Goal: Task Accomplishment & Management: Complete application form

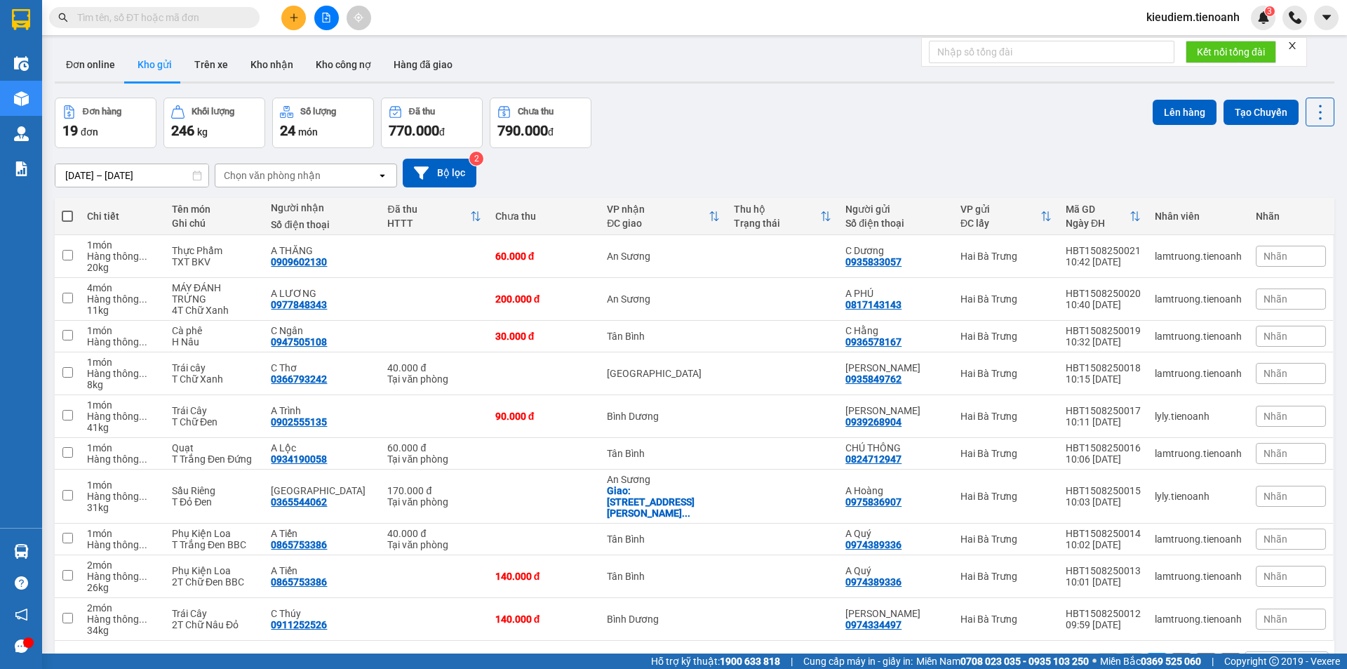
click at [203, 14] on input "text" at bounding box center [160, 17] width 166 height 15
paste input "0916630824"
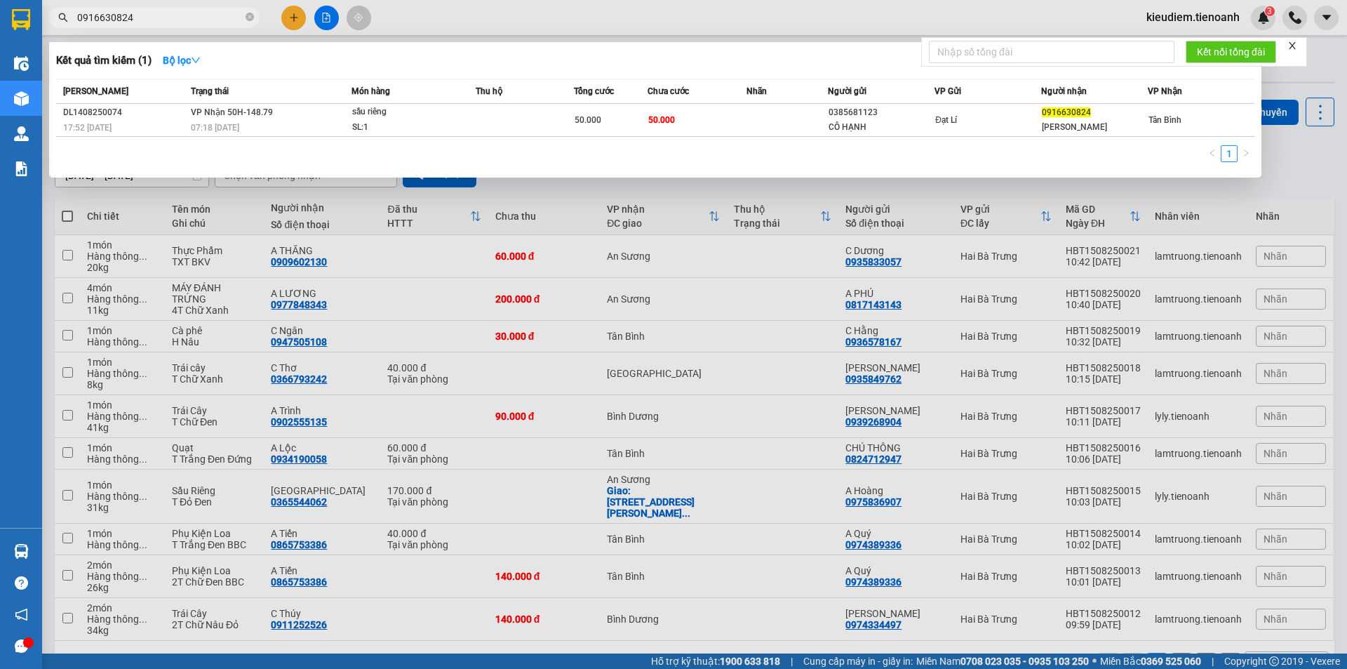
type input "0916630824"
click at [199, 128] on span "07:18 [DATE]" at bounding box center [215, 128] width 48 height 10
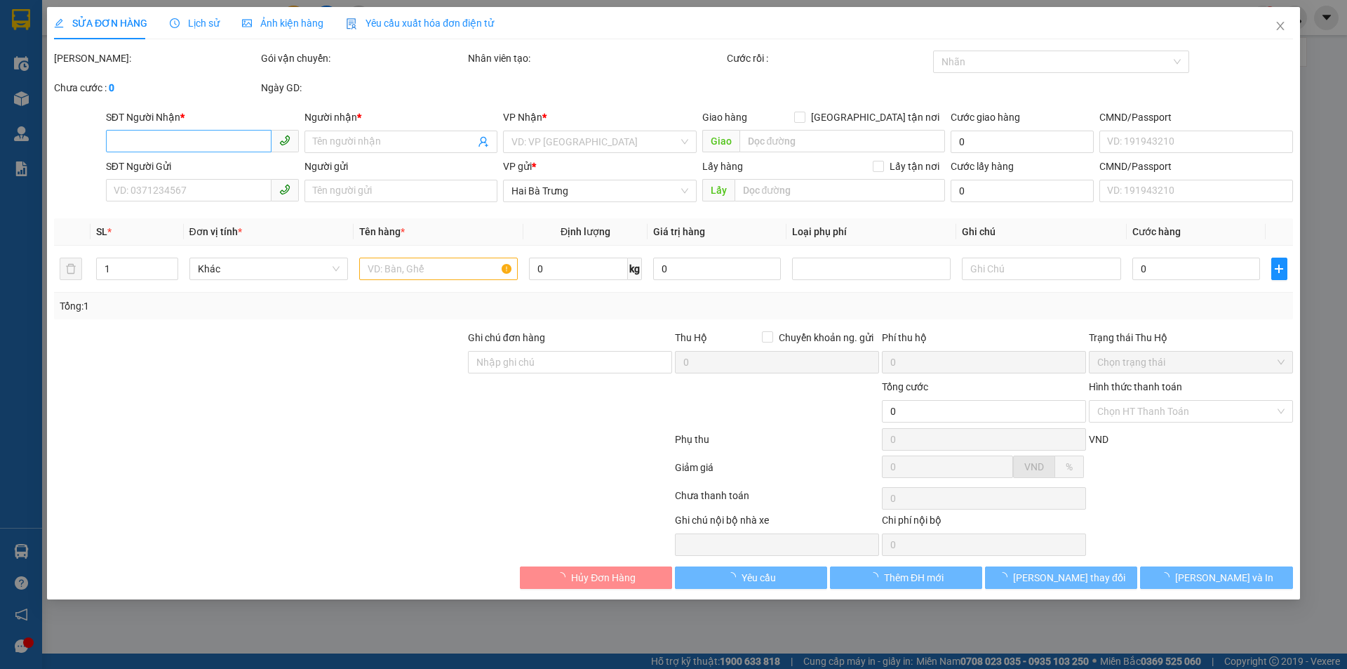
type input "0916630824"
type input "[PERSON_NAME]"
type input "0385681123"
type input "CÔ HẠNH"
type input "240474471"
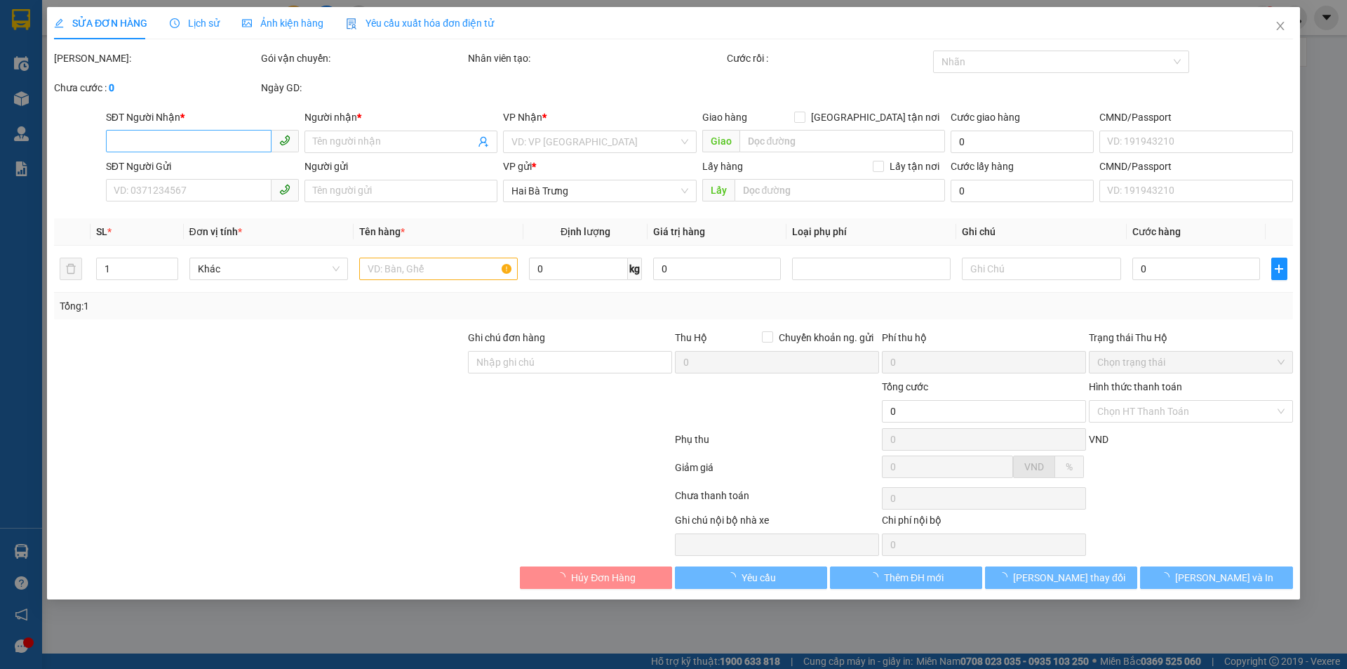
type input "50.000"
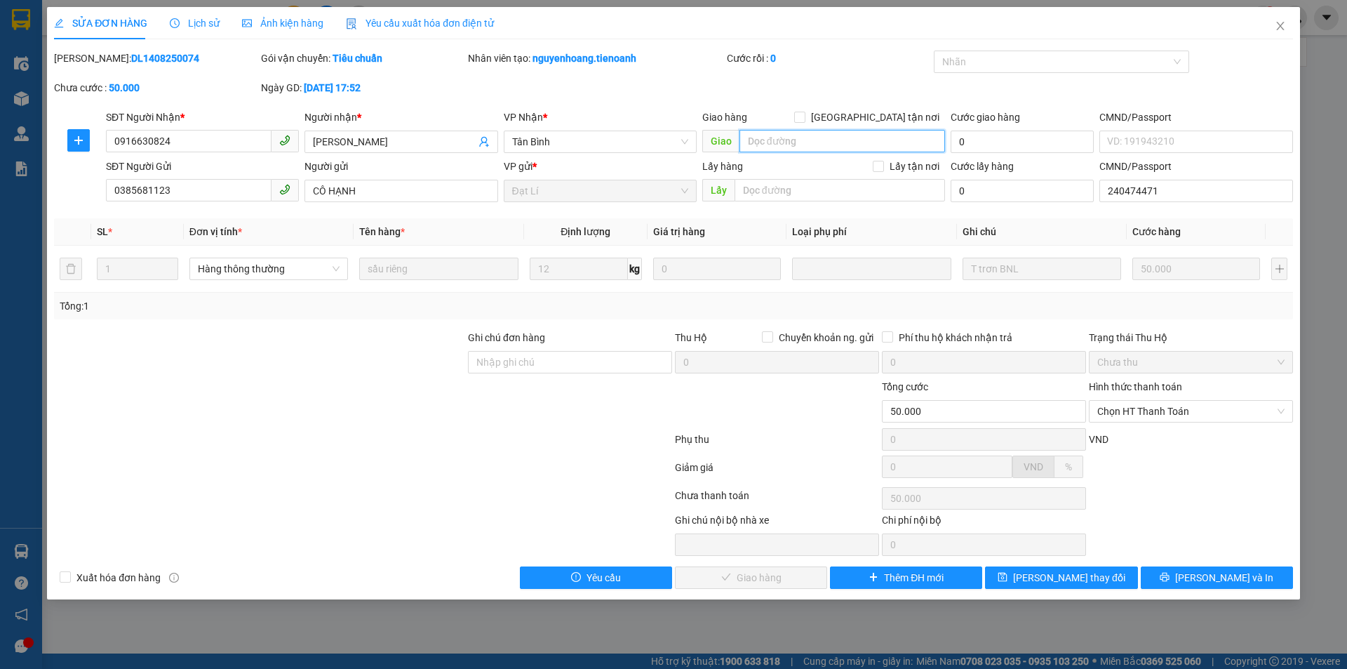
click at [791, 135] on input "search" at bounding box center [842, 141] width 206 height 22
click at [908, 123] on span "[GEOGRAPHIC_DATA] tận nơi" at bounding box center [875, 116] width 140 height 15
click at [804, 121] on input "[GEOGRAPHIC_DATA] tận nơi" at bounding box center [799, 117] width 10 height 10
checkbox input "true"
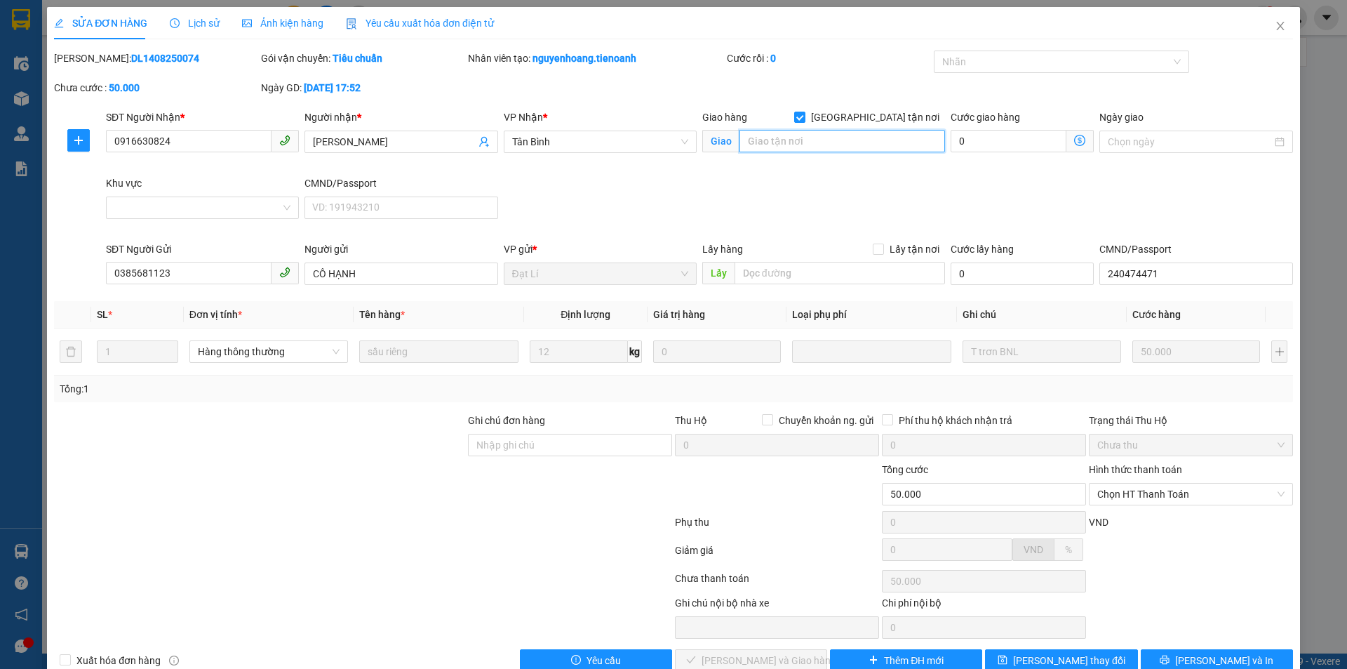
click at [857, 147] on input "search" at bounding box center [842, 141] width 206 height 22
click at [826, 143] on input "search" at bounding box center [842, 141] width 206 height 22
paste input "[STREET_ADDRESS][PERSON_NAME]"
drag, startPoint x: 873, startPoint y: 138, endPoint x: 861, endPoint y: 140, distance: 12.7
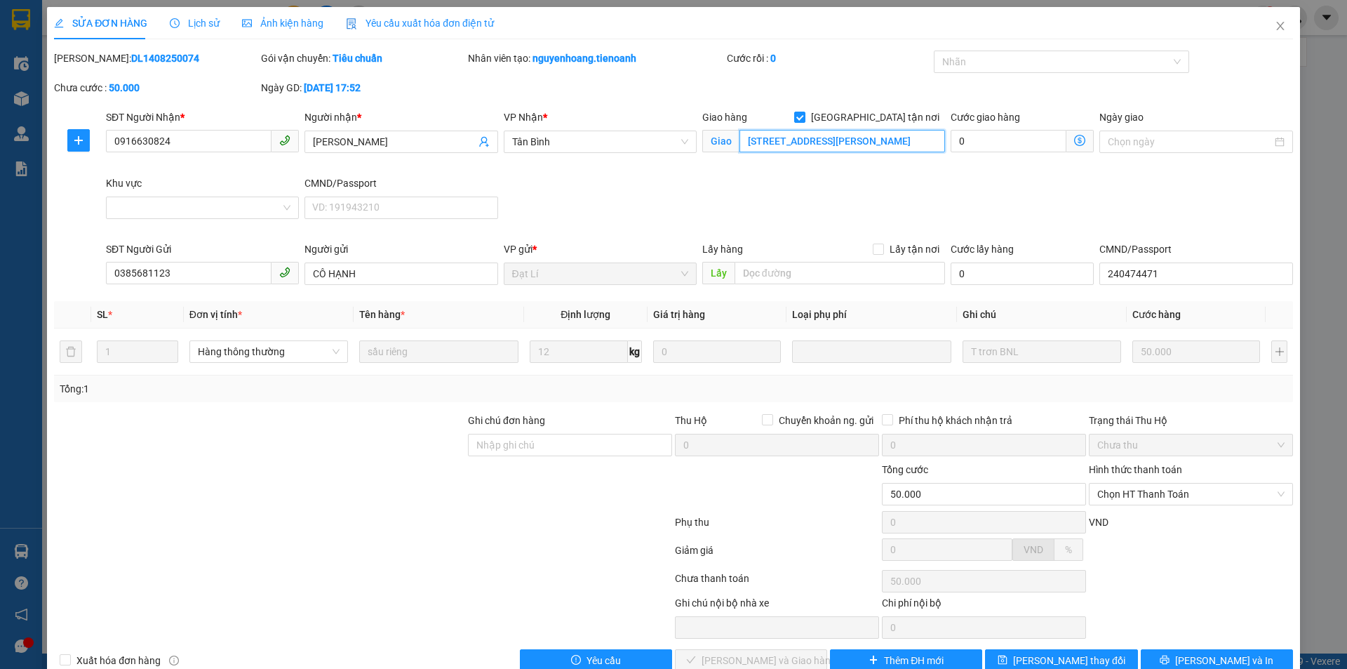
click at [873, 138] on input "[STREET_ADDRESS][PERSON_NAME]" at bounding box center [842, 141] width 206 height 22
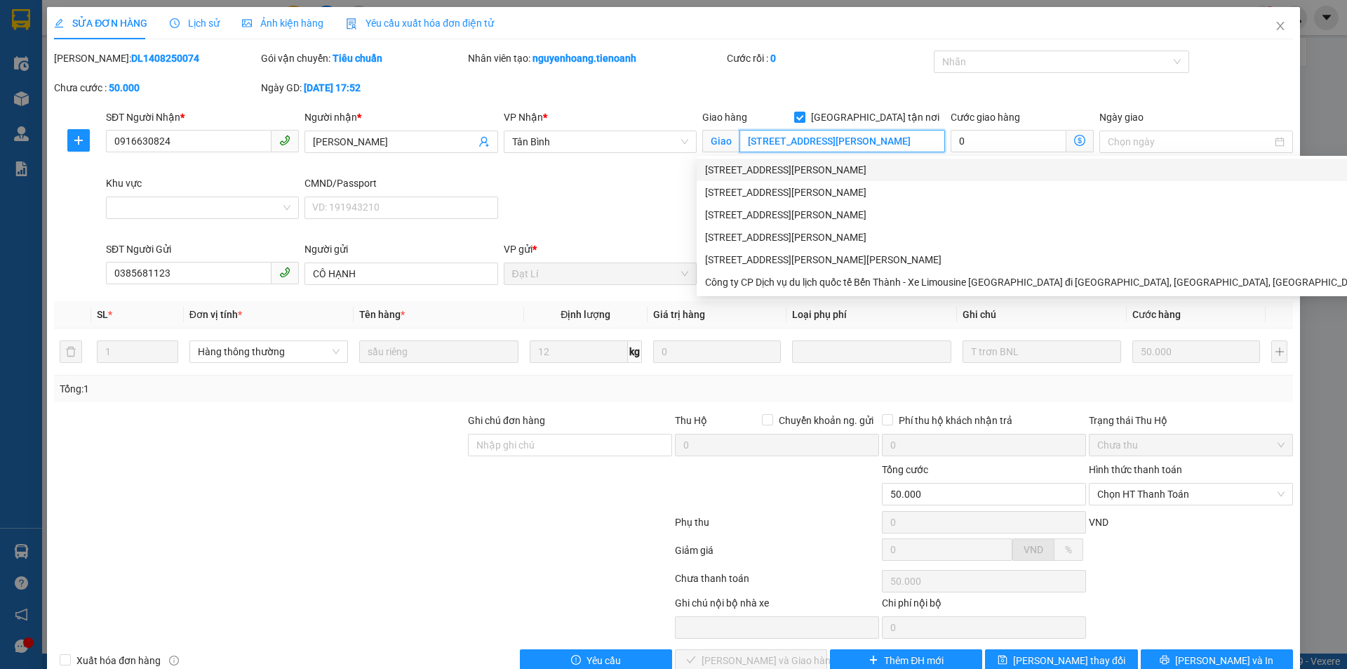
scroll to position [0, 0]
drag, startPoint x: 774, startPoint y: 135, endPoint x: 701, endPoint y: 149, distance: 74.2
click at [702, 149] on span "[STREET_ADDRESS][PERSON_NAME]" at bounding box center [823, 141] width 243 height 22
click at [762, 188] on div "[STREET_ADDRESS][PERSON_NAME]" at bounding box center [1135, 192] width 860 height 15
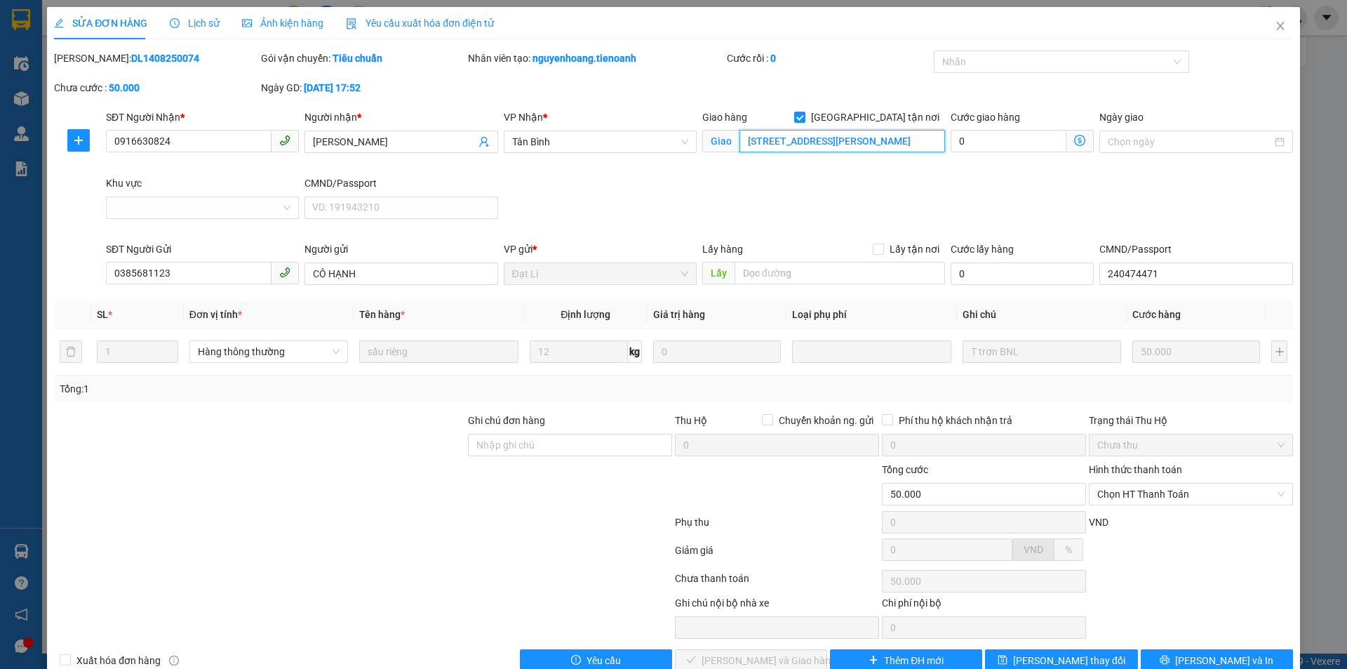
type input "[STREET_ADDRESS][PERSON_NAME]"
click at [1074, 143] on icon "dollar-circle" at bounding box center [1079, 140] width 11 height 11
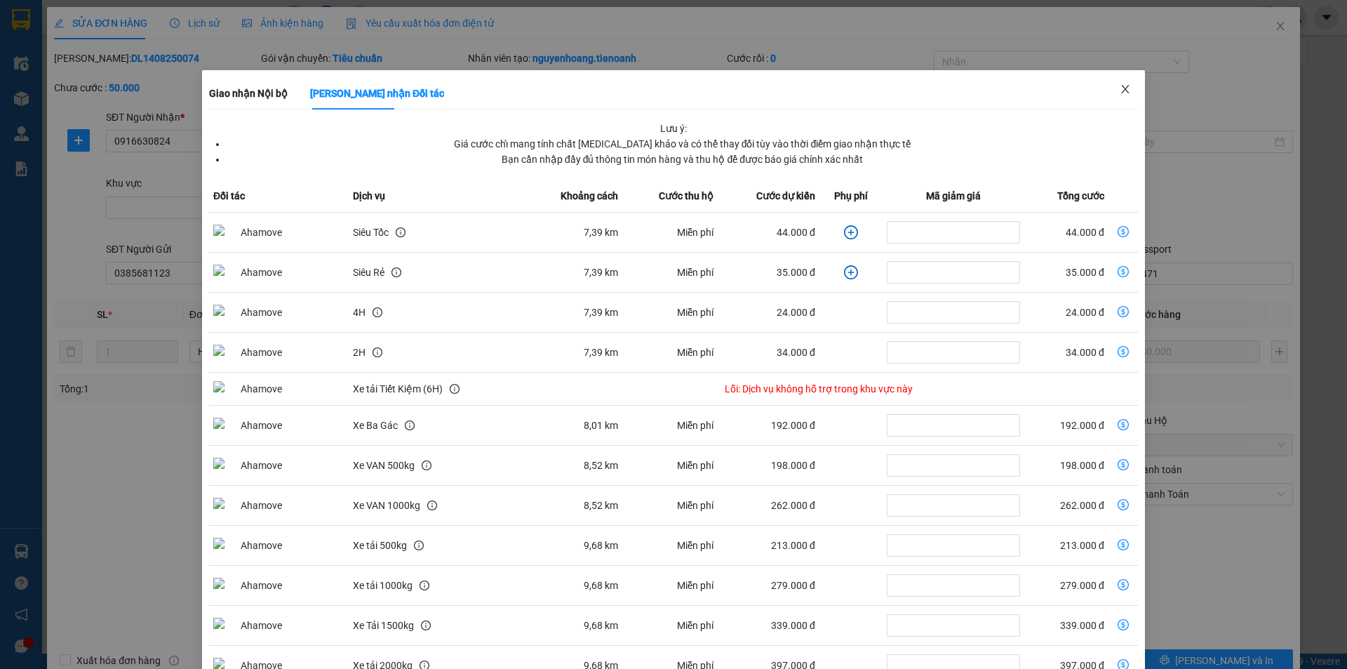
click at [1114, 83] on span "Close" at bounding box center [1125, 89] width 39 height 39
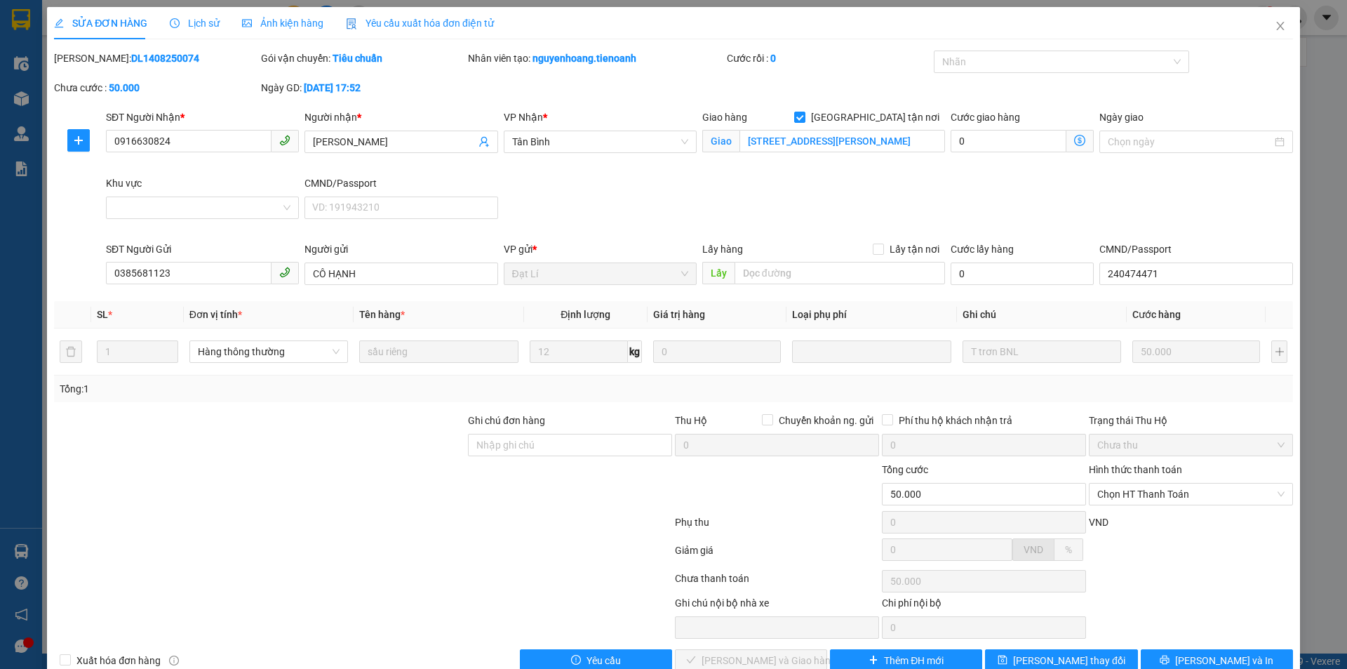
click at [240, 224] on div "Khu vực" at bounding box center [202, 208] width 199 height 66
click at [234, 216] on input "Khu vực" at bounding box center [197, 207] width 166 height 21
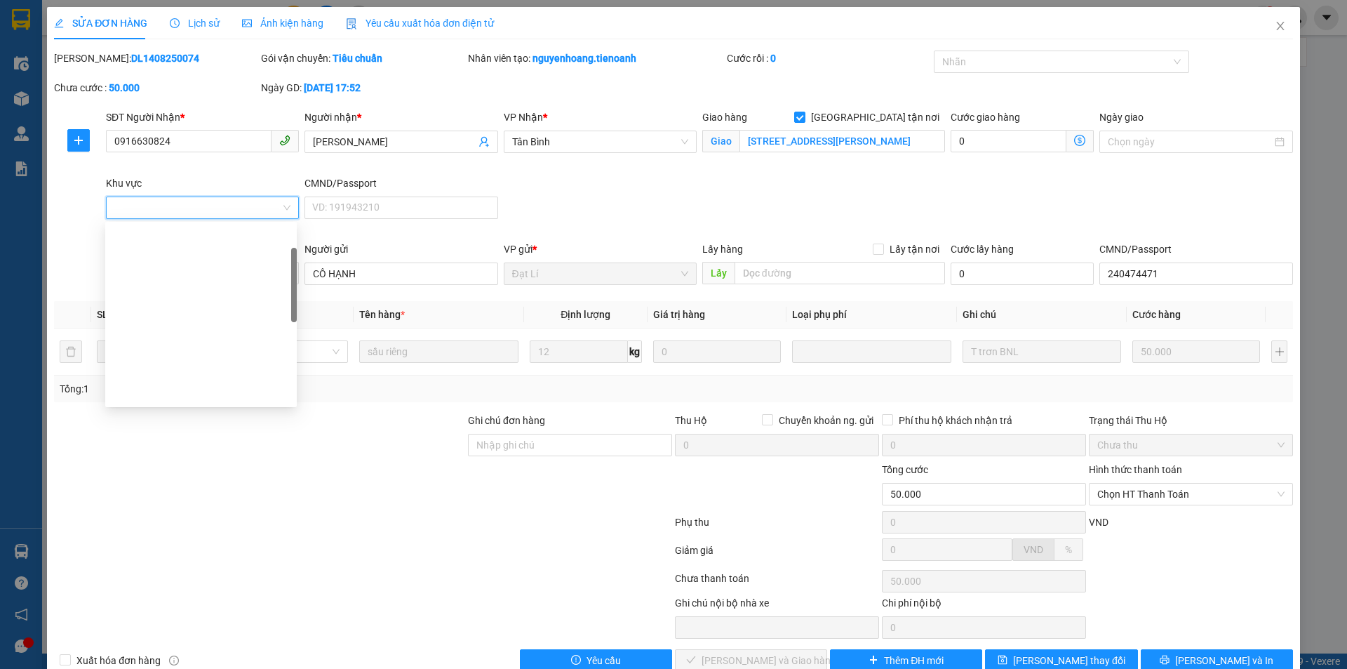
scroll to position [79, 0]
click at [165, 262] on div "QUẬN 1" at bounding box center [201, 269] width 175 height 15
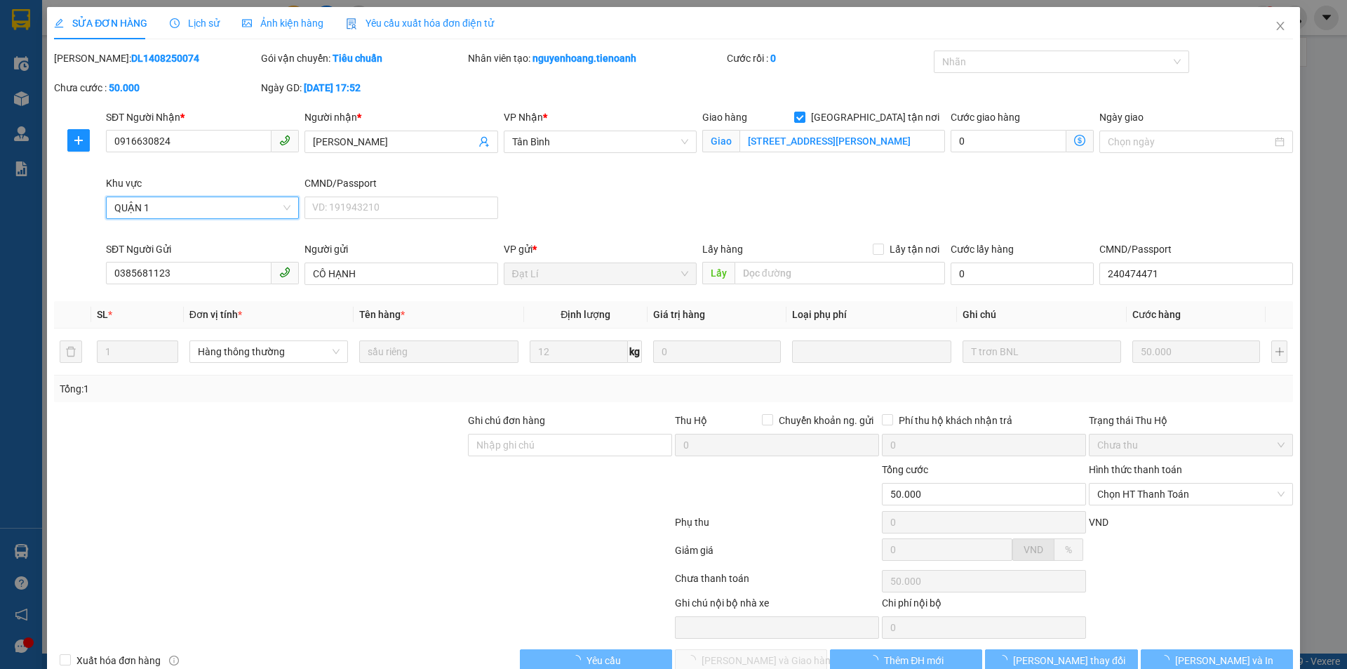
click at [1074, 141] on icon "dollar-circle" at bounding box center [1079, 140] width 11 height 11
type input "110.000"
type input "60.000"
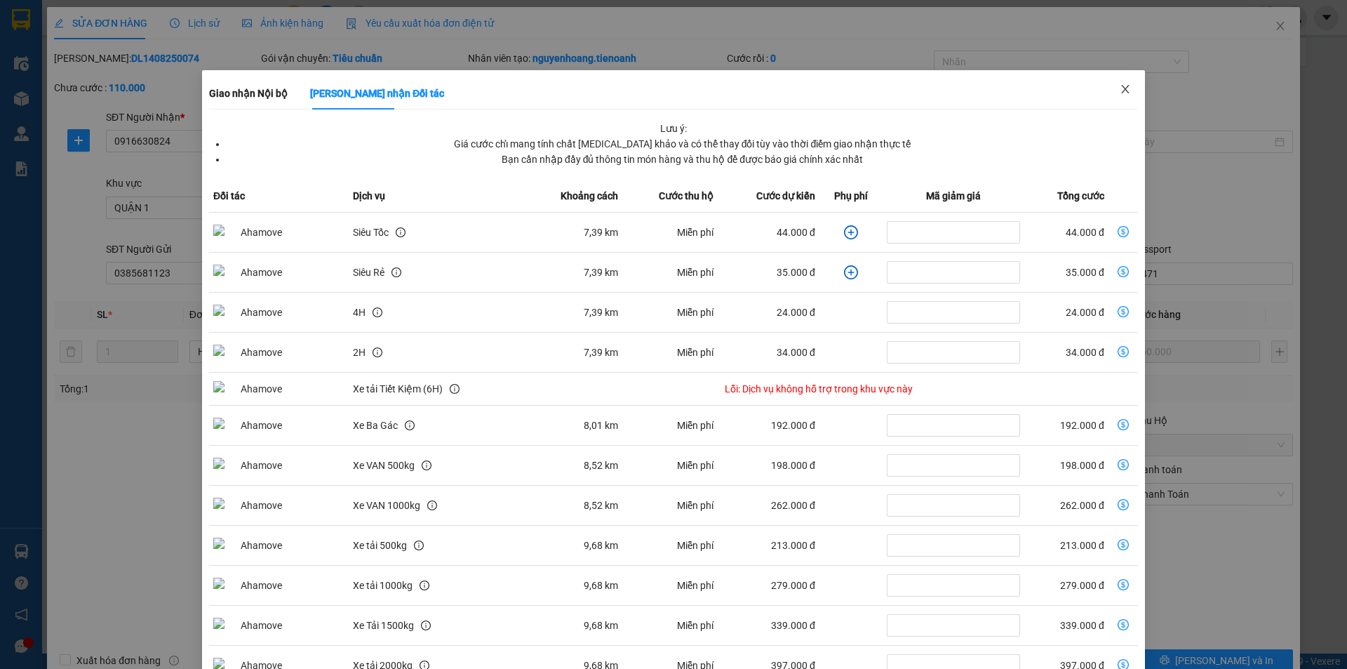
click at [1121, 90] on icon "close" at bounding box center [1125, 88] width 11 height 11
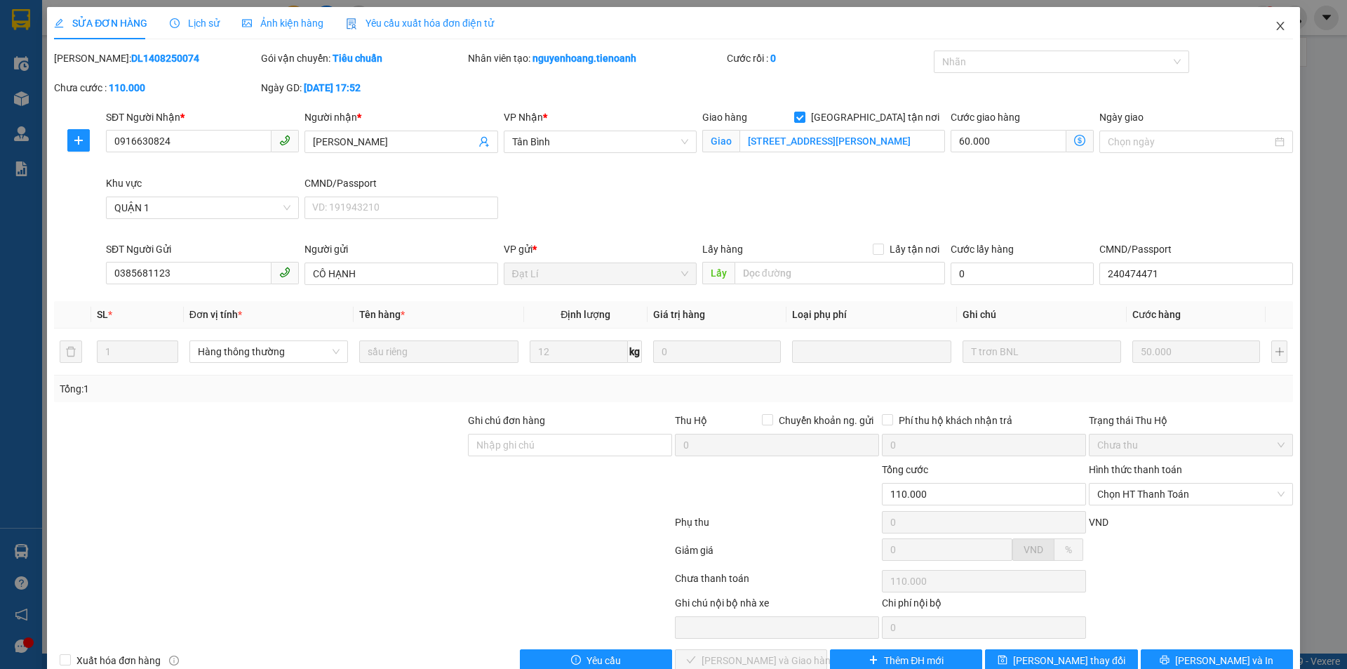
click at [1275, 28] on icon "close" at bounding box center [1280, 25] width 11 height 11
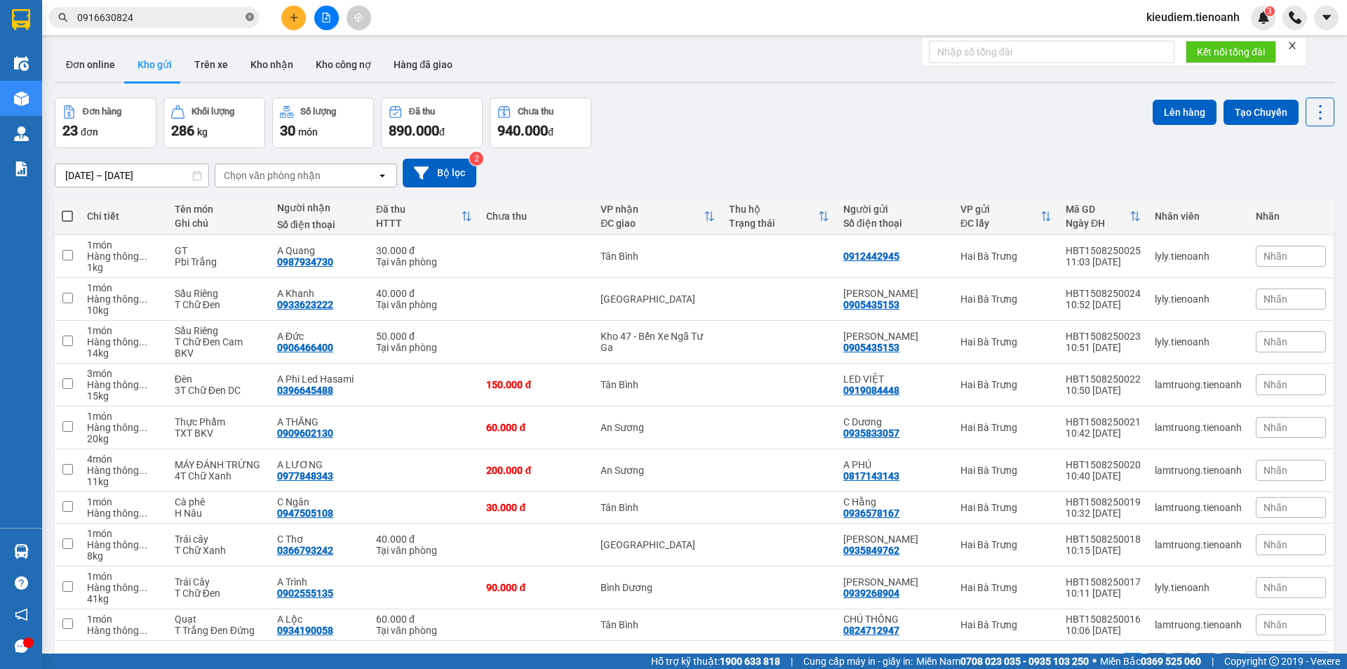
click at [246, 17] on icon "close-circle" at bounding box center [250, 17] width 8 height 8
click at [177, 26] on span at bounding box center [154, 17] width 210 height 21
click at [175, 23] on input "text" at bounding box center [160, 17] width 166 height 15
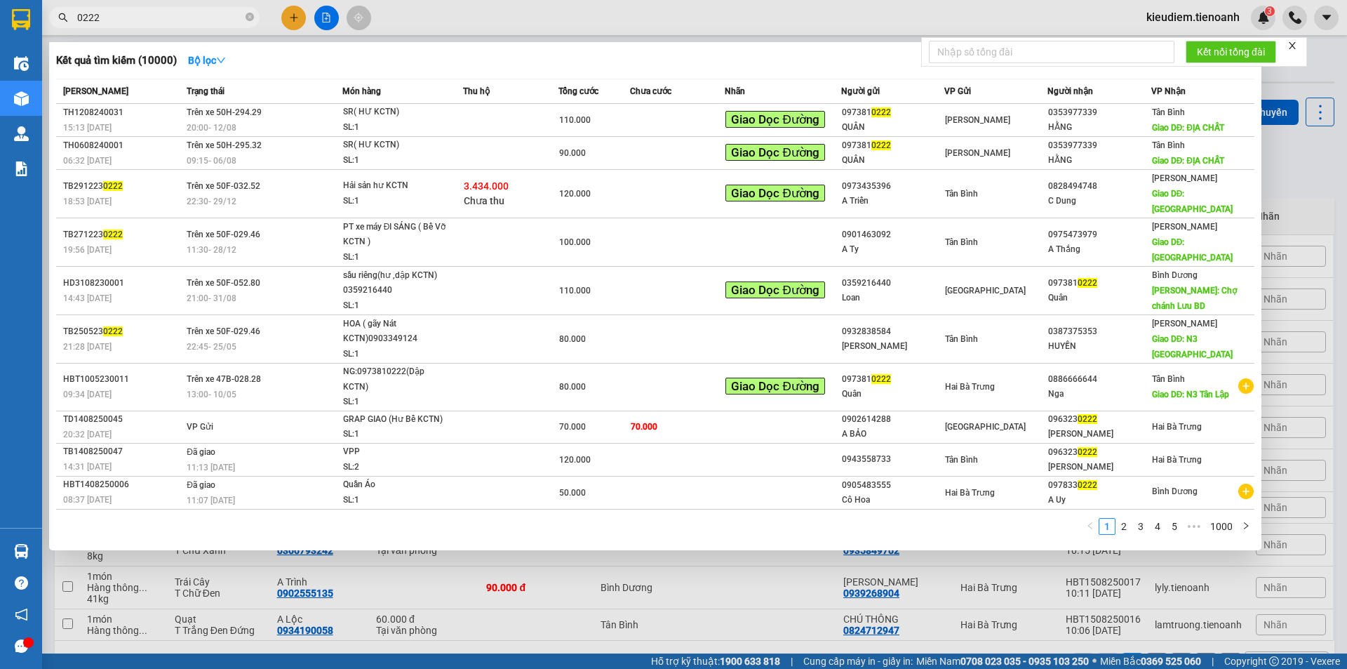
click at [78, 12] on input "0222" at bounding box center [160, 17] width 166 height 15
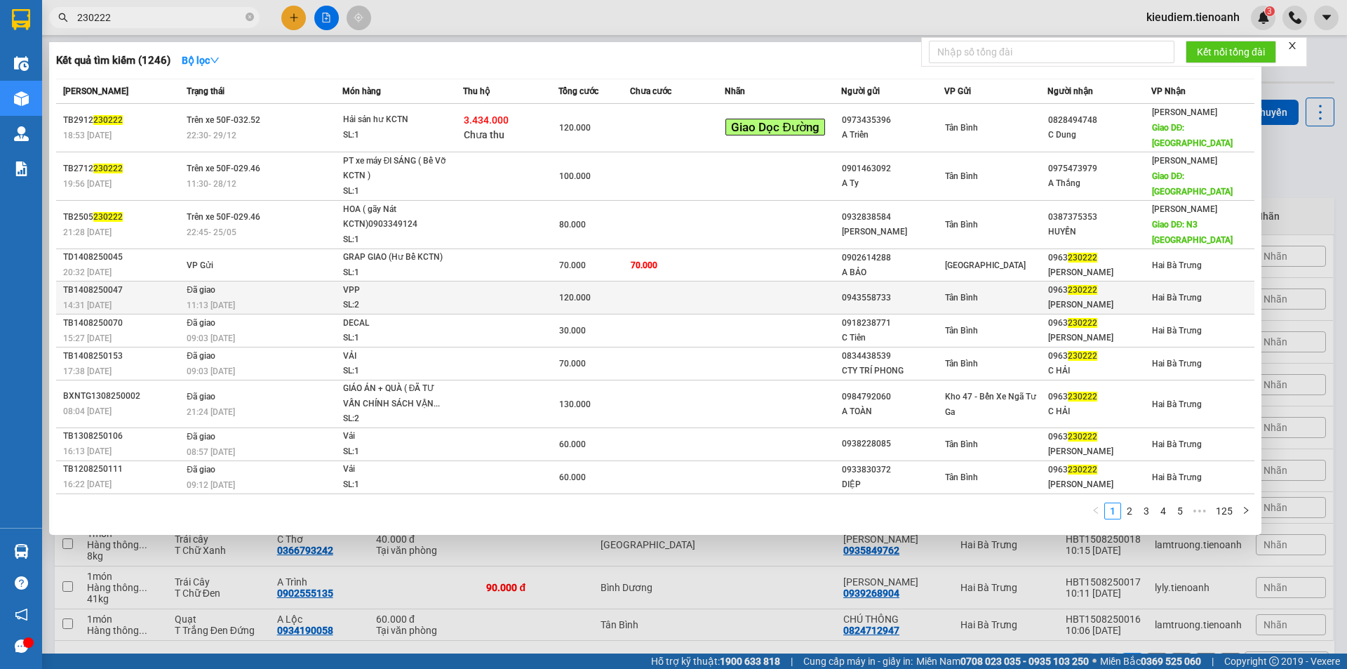
type input "230222"
click at [376, 297] on div "SL: 2" at bounding box center [395, 304] width 105 height 15
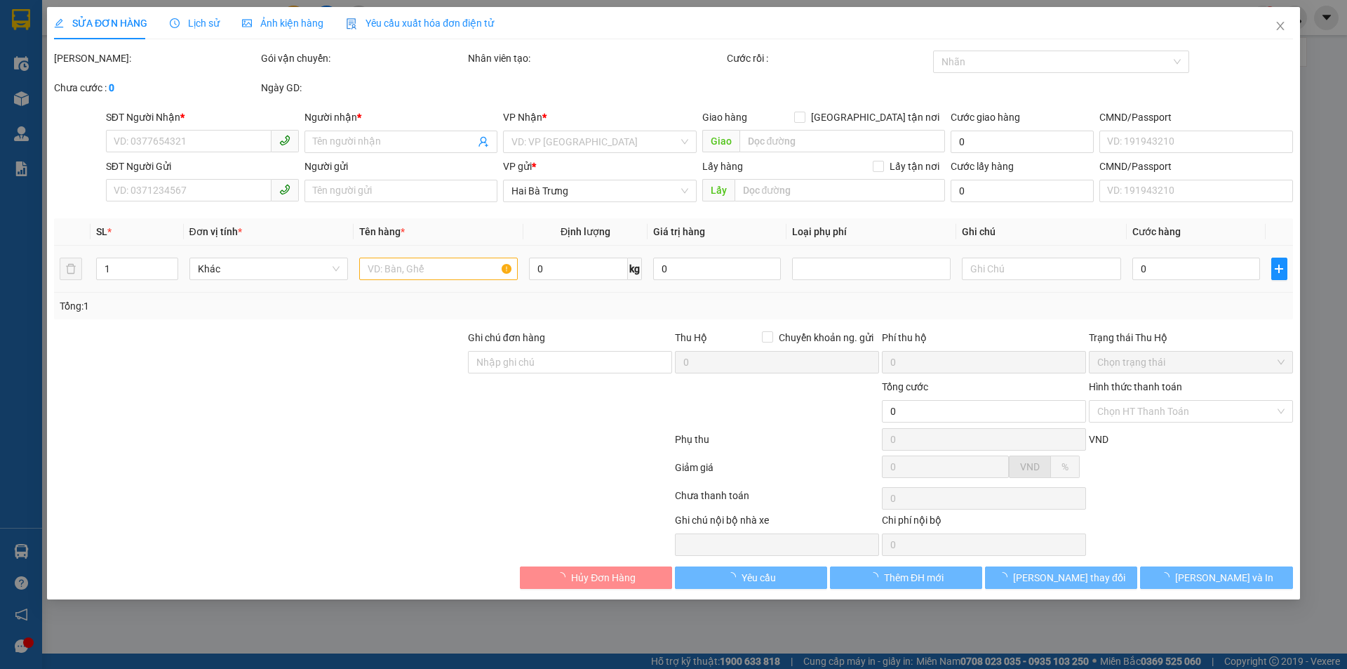
type input "0963230222"
type input "[PERSON_NAME]"
type input "0943558733"
type input "120.000"
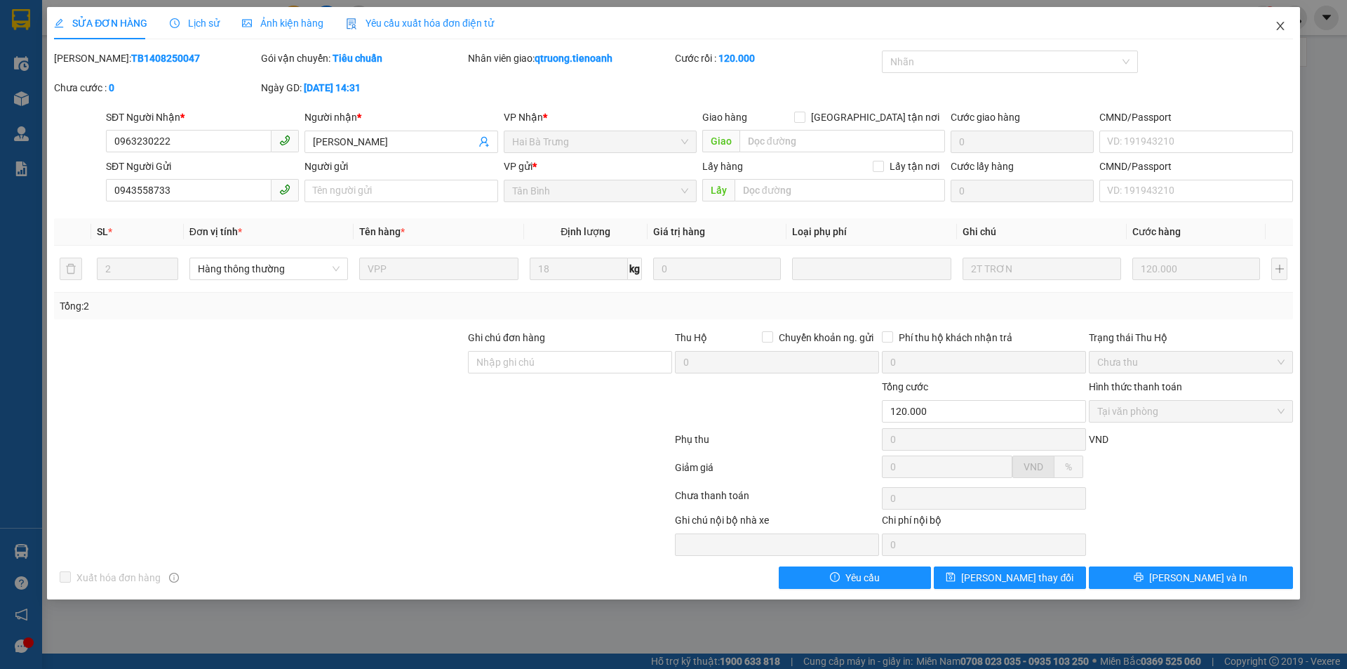
click at [1285, 21] on icon "close" at bounding box center [1280, 25] width 11 height 11
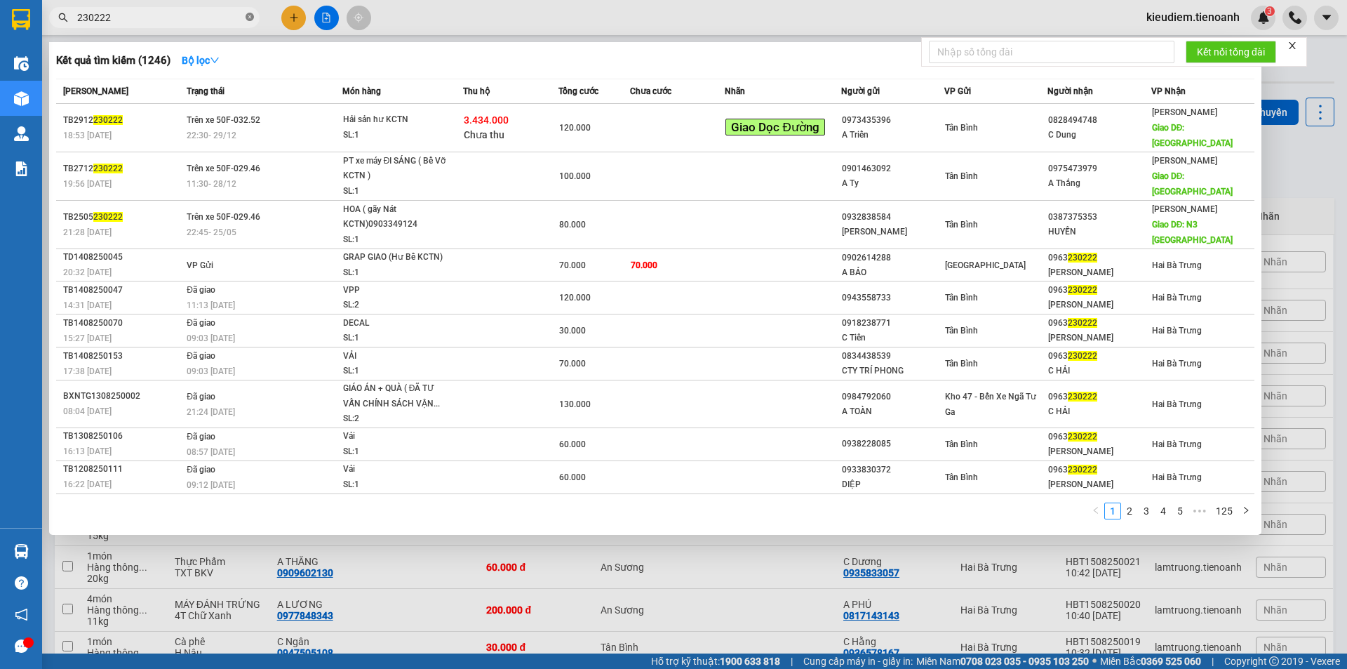
click at [250, 13] on icon "close-circle" at bounding box center [250, 17] width 8 height 8
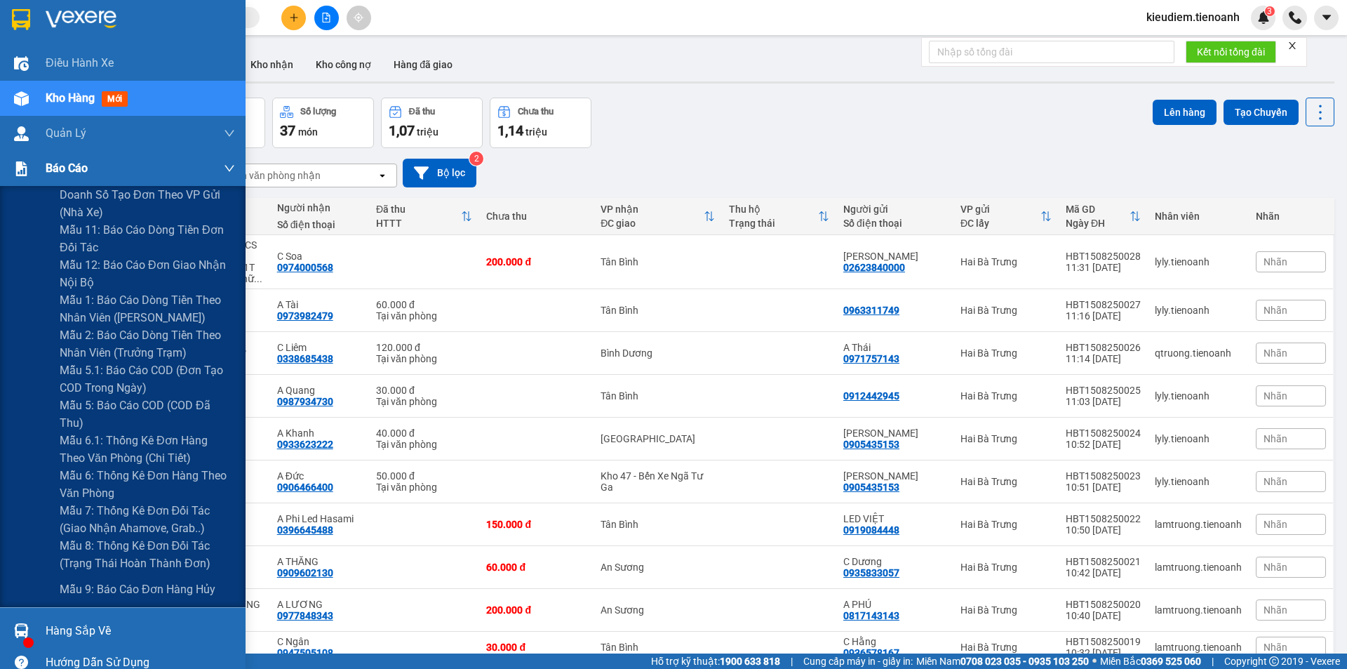
click at [18, 173] on img at bounding box center [21, 168] width 15 height 15
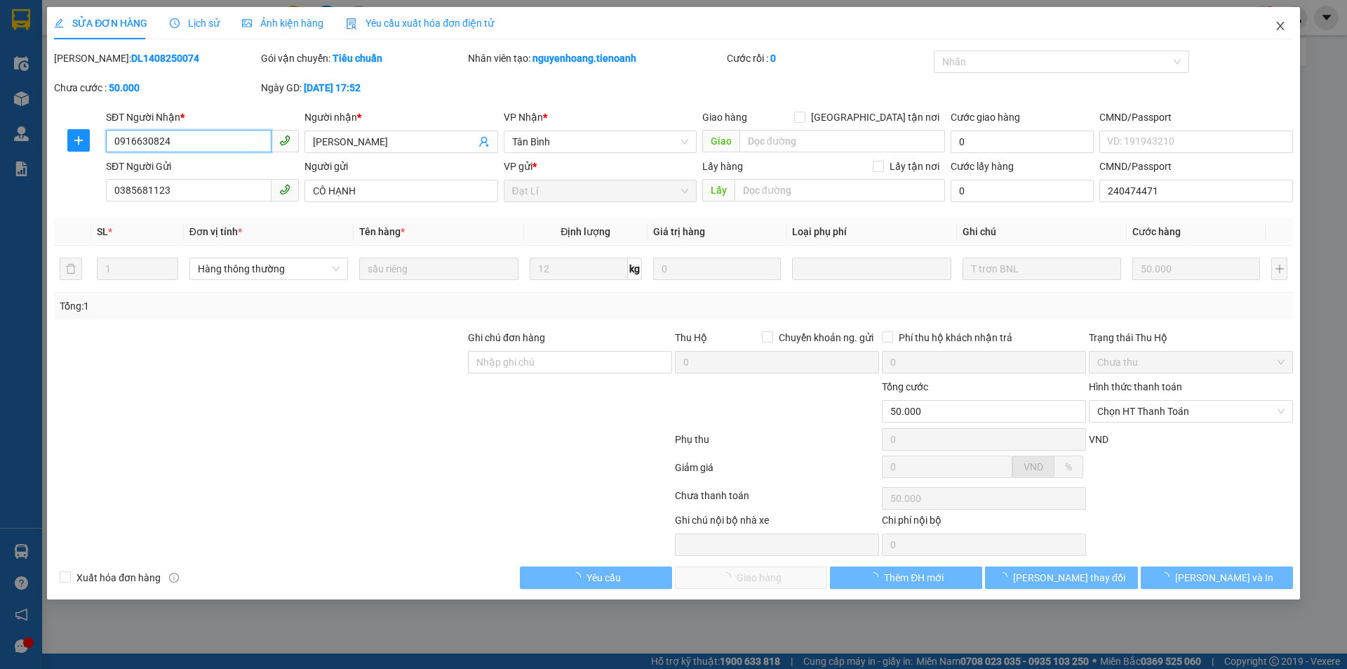
type input "0916630824"
type input "[PERSON_NAME]"
type input "0385681123"
type input "CÔ HẠNH"
type input "240474471"
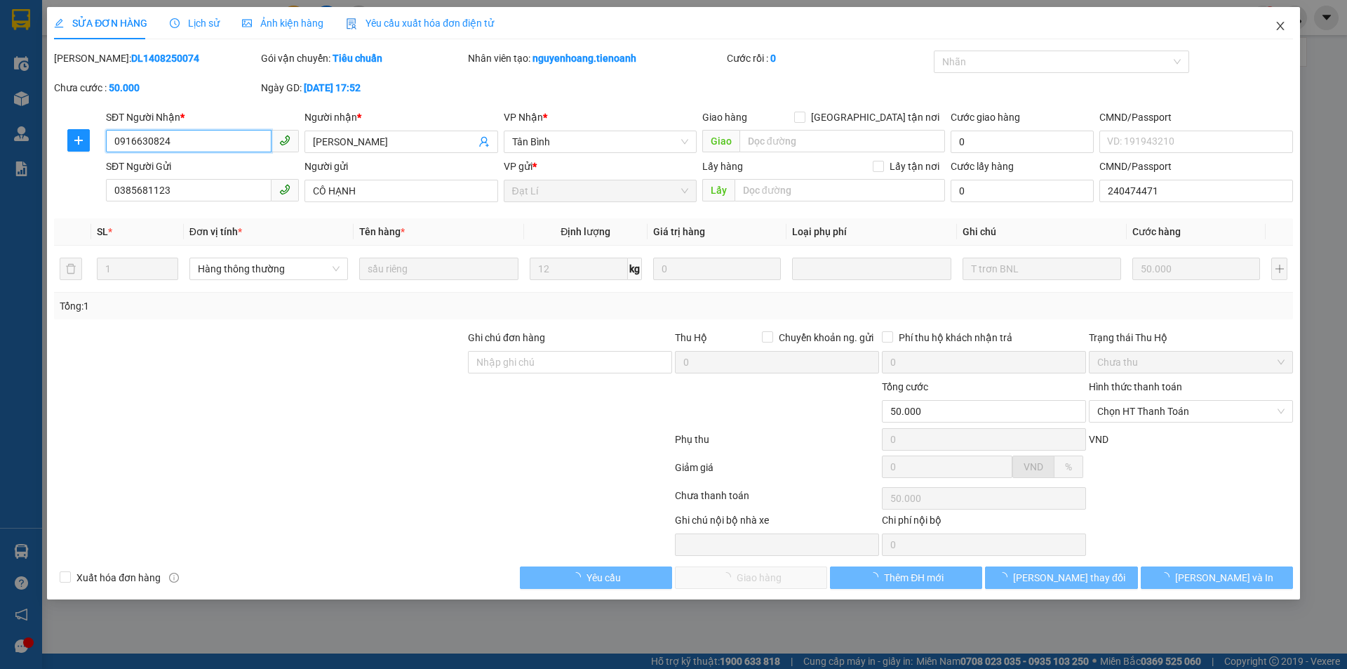
type input "50.000"
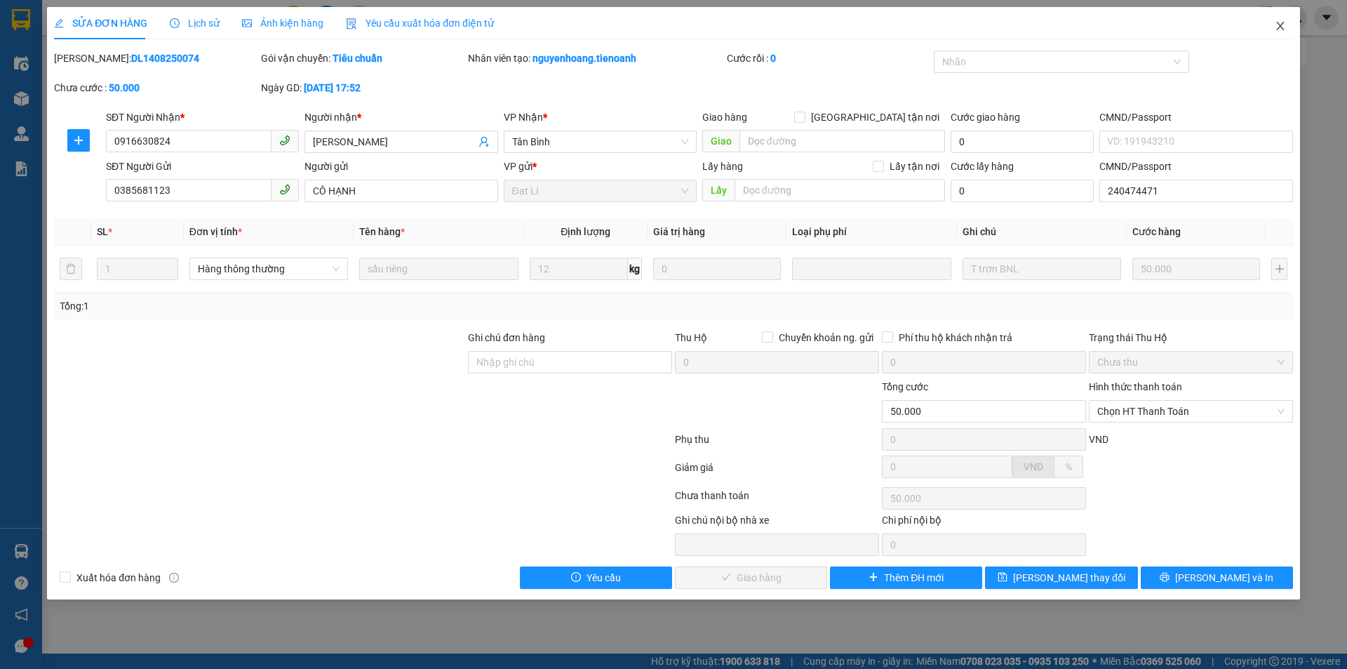
click at [1280, 28] on icon "close" at bounding box center [1280, 26] width 8 height 8
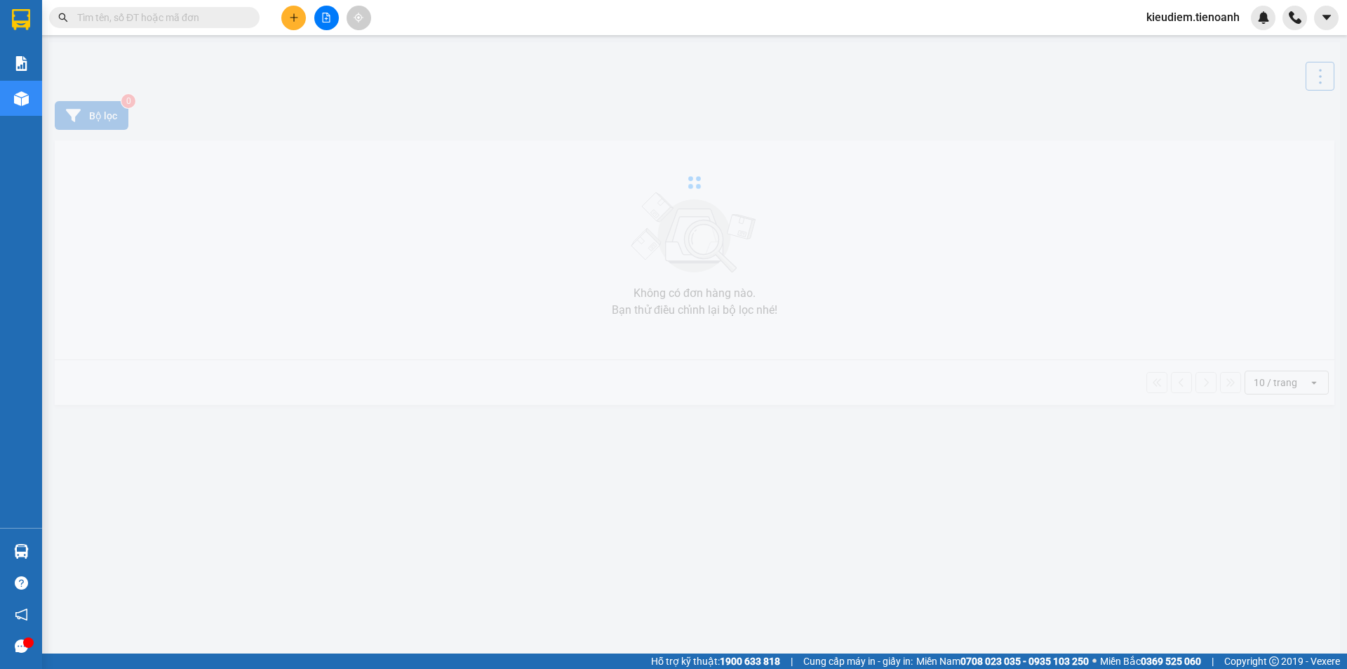
click at [162, 22] on input "text" at bounding box center [160, 17] width 166 height 15
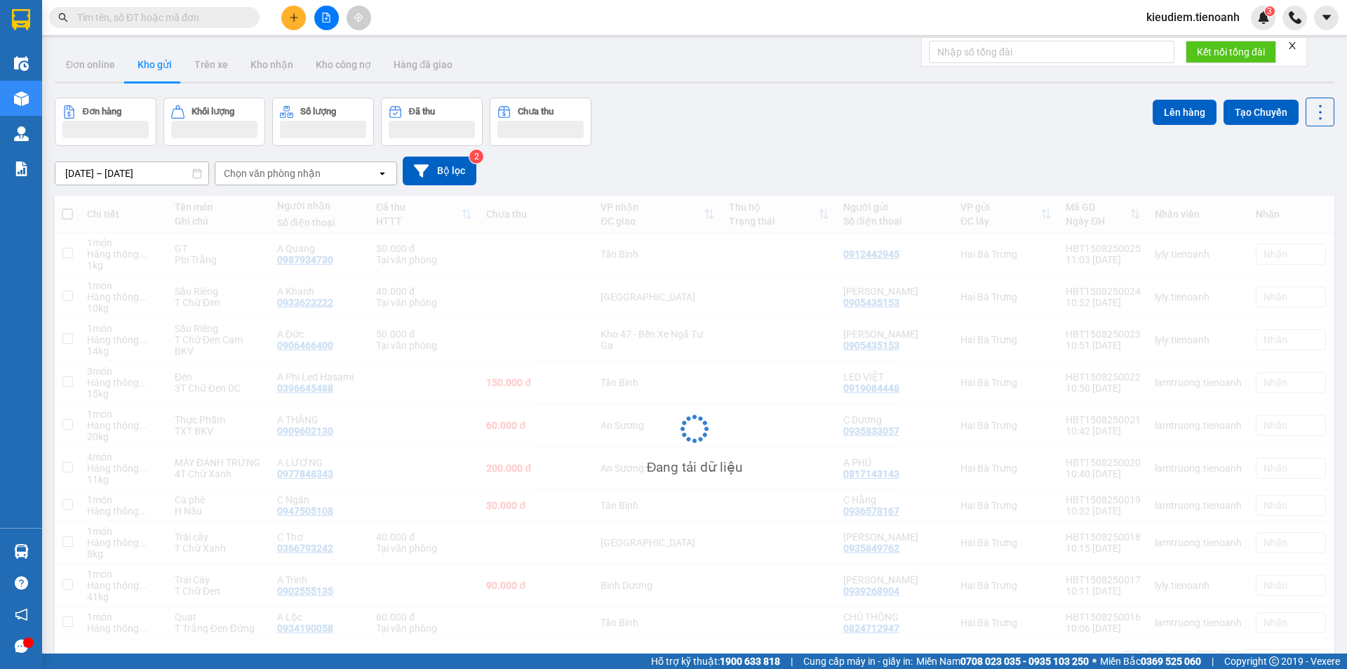
paste input "0916691920"
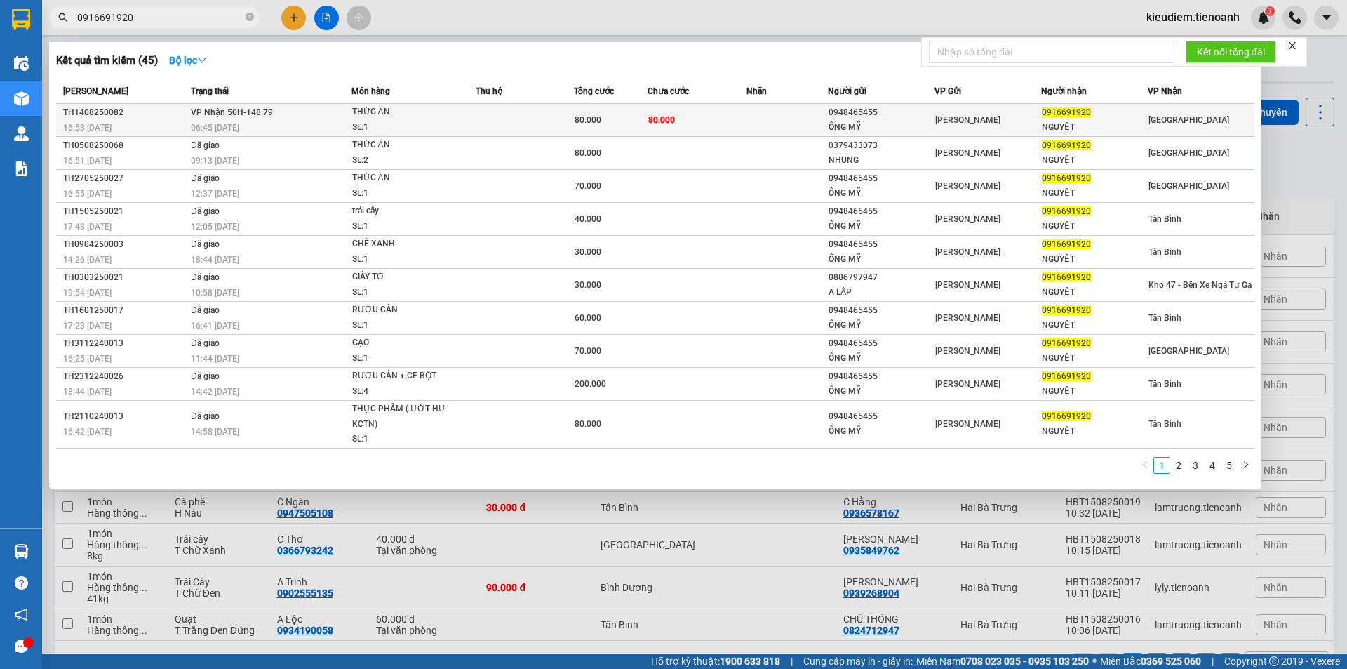
type input "0916691920"
click at [161, 120] on div "16:53 - 14/08" at bounding box center [124, 127] width 123 height 15
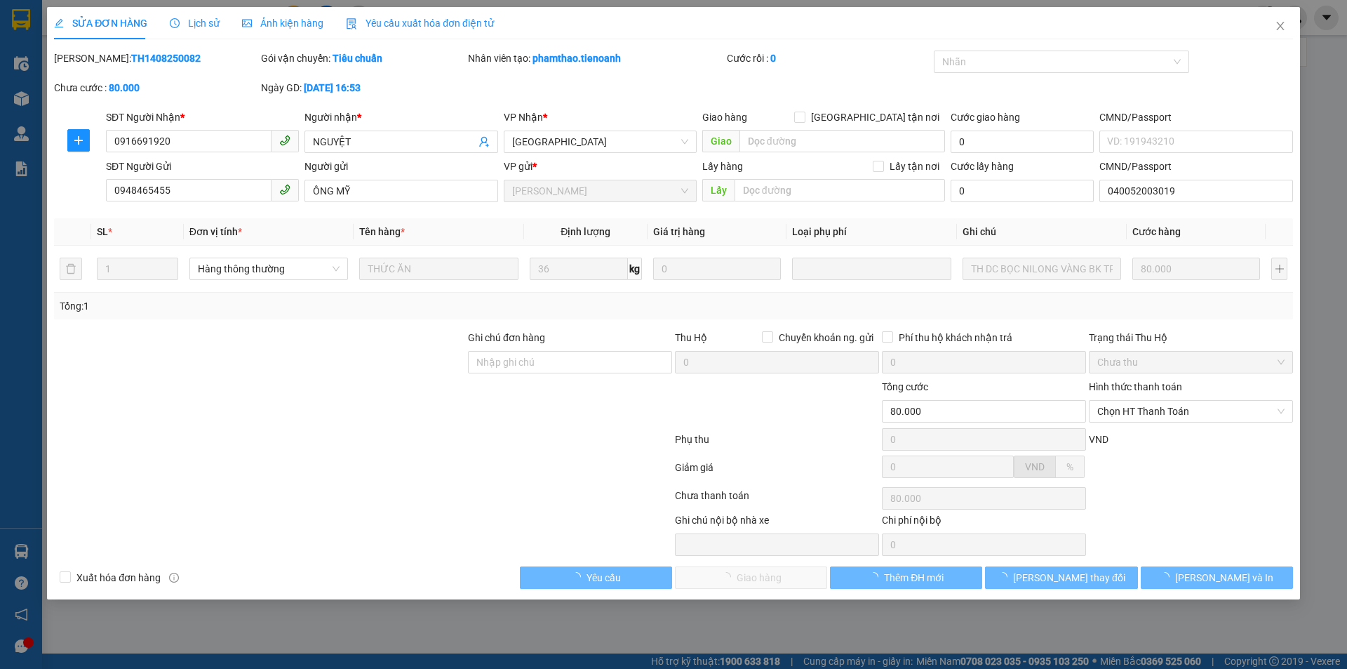
type input "0916691920"
type input "NGUYỆT"
type input "0948465455"
type input "ÔNG MỸ"
type input "040052003019"
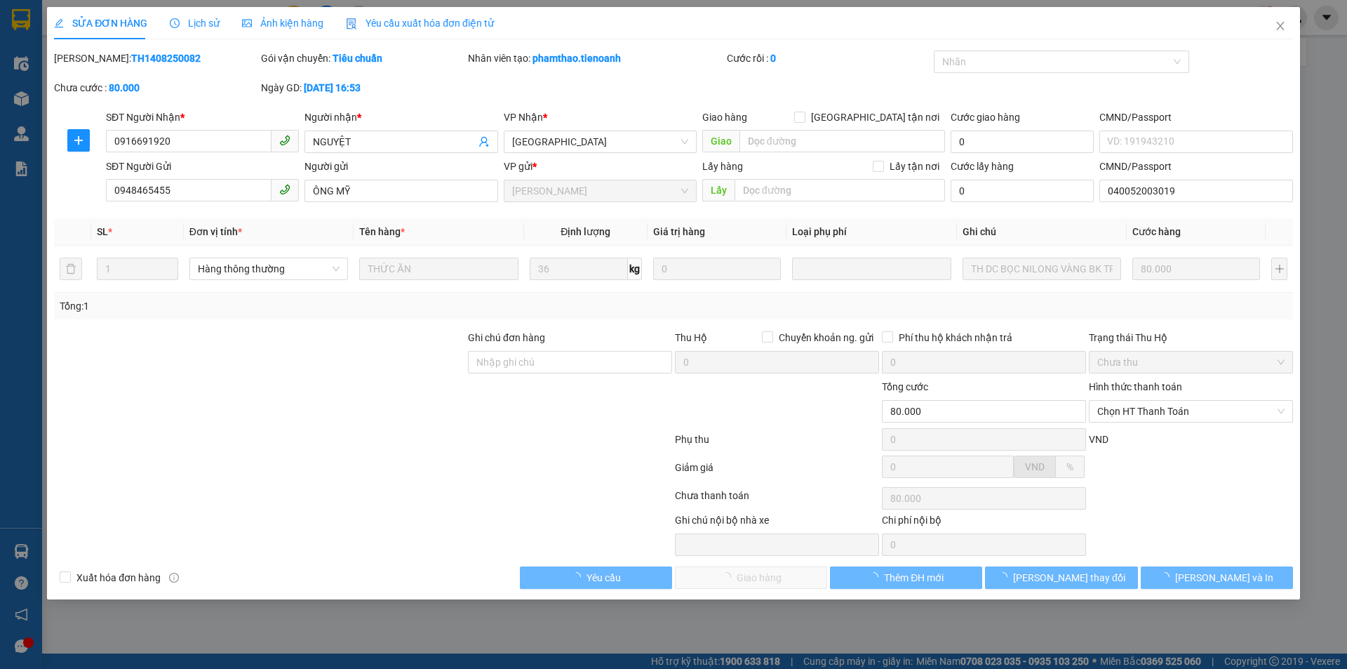
type input "80.000"
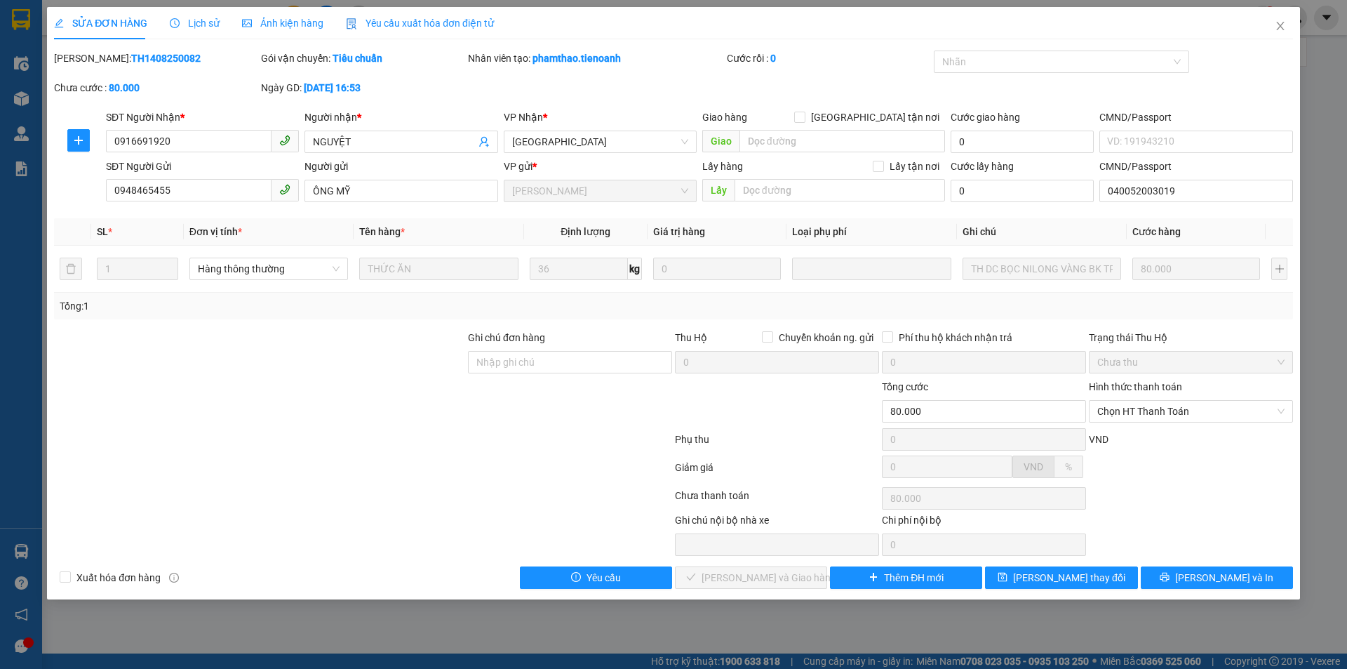
click at [496, 403] on div at bounding box center [570, 403] width 207 height 49
click at [1275, 29] on icon "close" at bounding box center [1280, 25] width 11 height 11
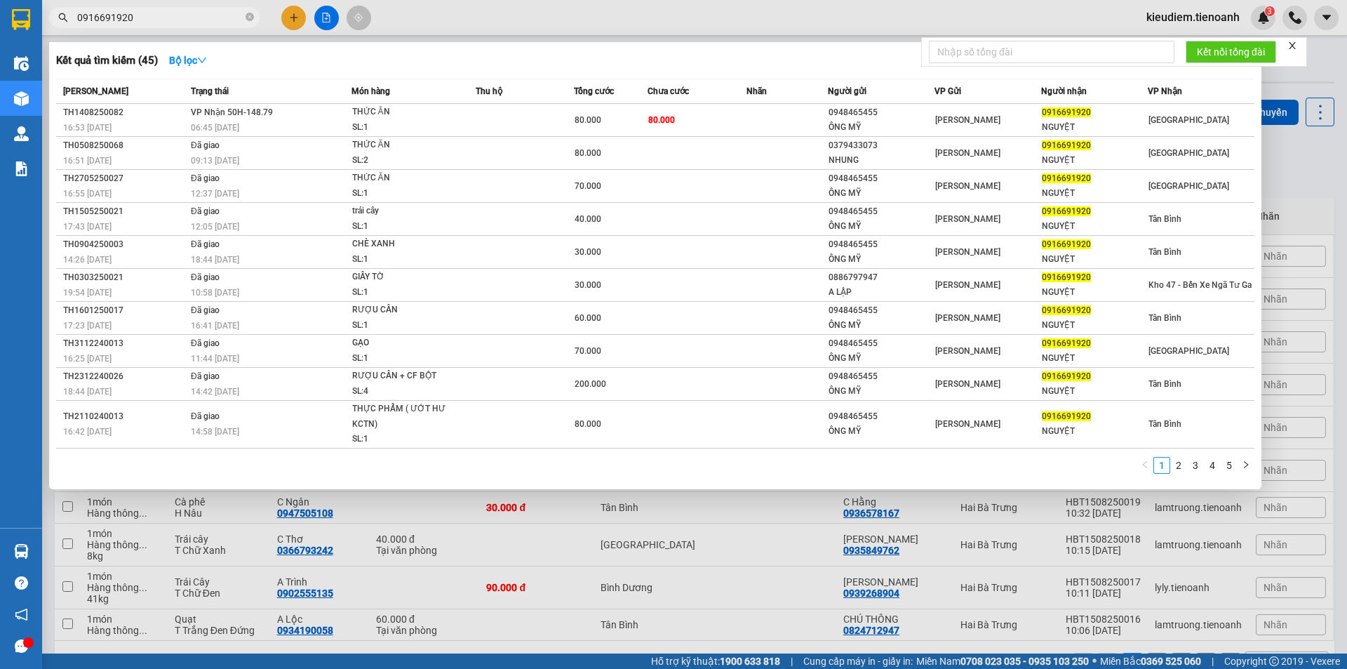
click at [152, 20] on input "0916691920" at bounding box center [160, 17] width 166 height 15
click at [485, 116] on td at bounding box center [525, 120] width 98 height 33
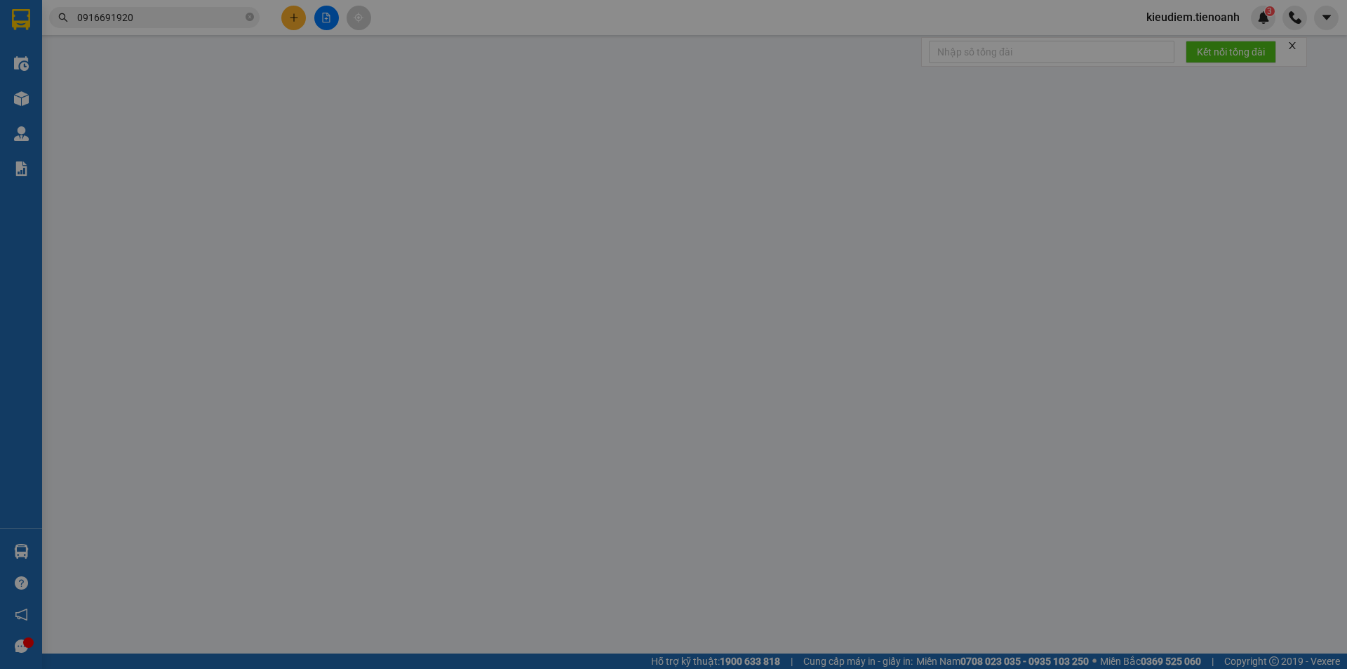
type input "0916691920"
type input "NGUYỆT"
type input "0948465455"
type input "ÔNG MỸ"
type input "040052003019"
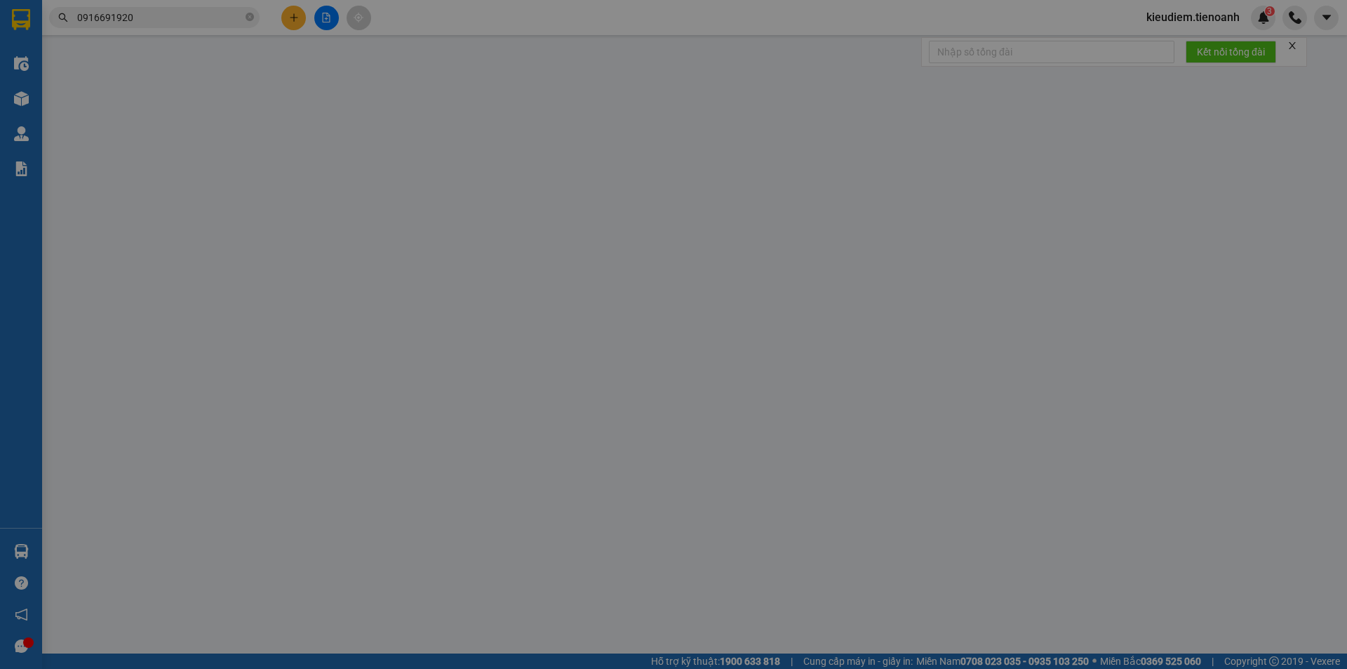
type input "80.000"
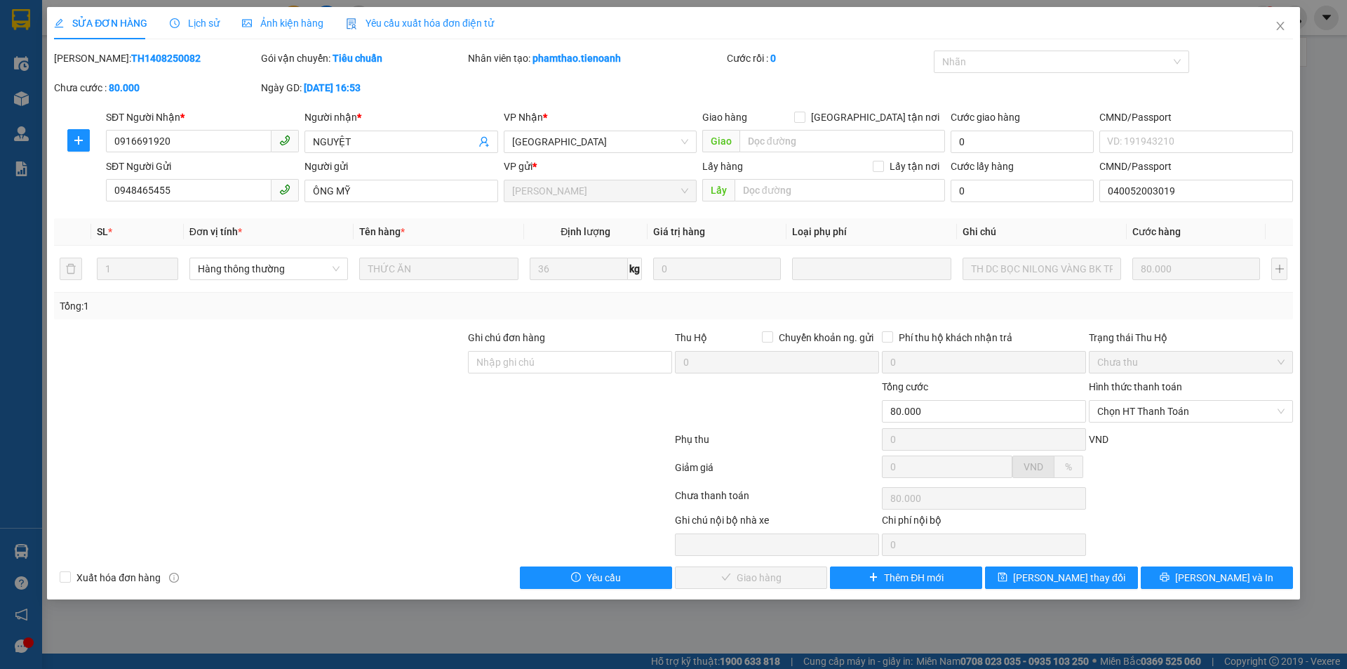
click at [585, 57] on b "phamthao.tienoanh" at bounding box center [576, 58] width 88 height 11
click at [502, 53] on div "Nhân viên tạo: phamthao.tienoanh" at bounding box center [596, 58] width 256 height 15
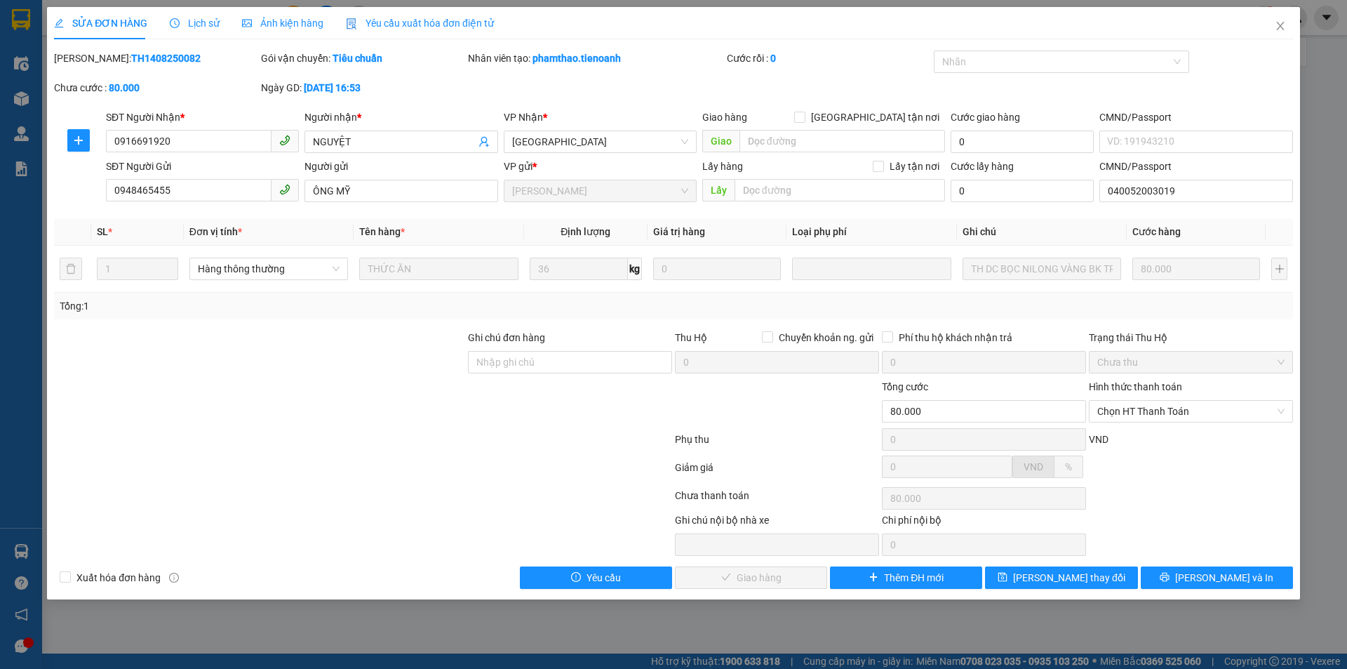
click at [602, 53] on b "phamthao.tienoanh" at bounding box center [576, 58] width 88 height 11
click at [184, 18] on span "Lịch sử" at bounding box center [195, 23] width 50 height 11
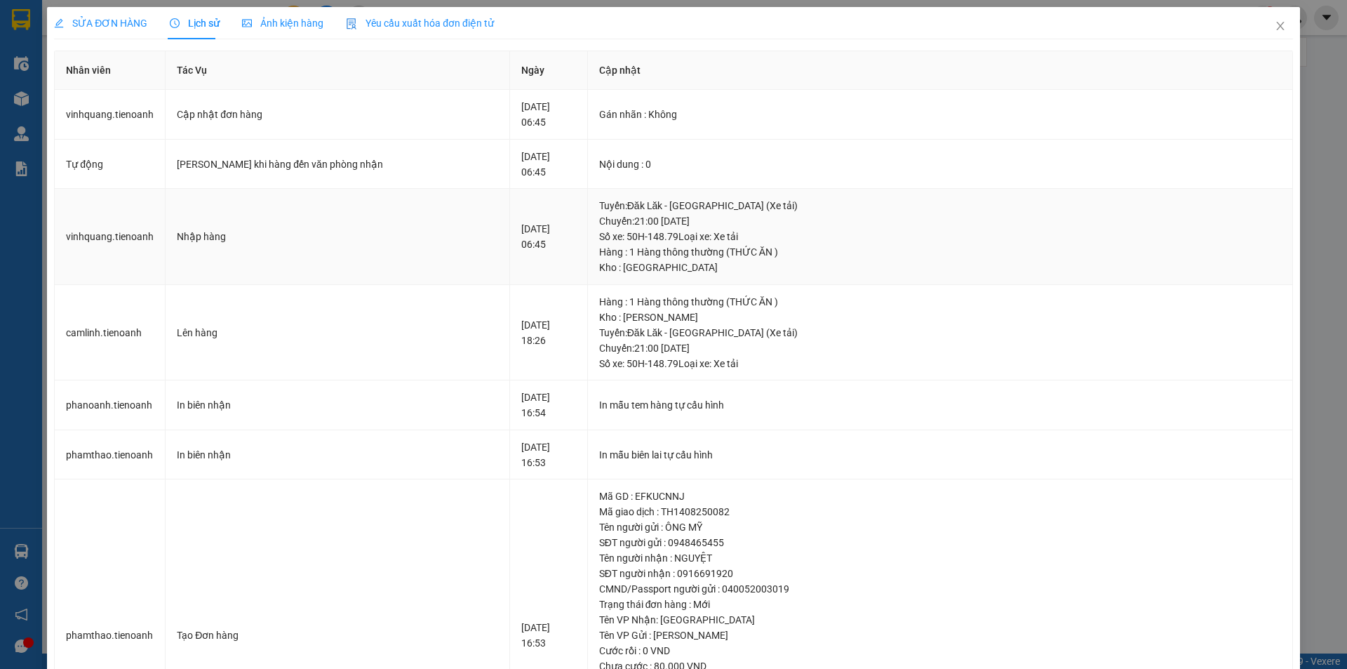
click at [760, 257] on div "Hàng : 1 Hàng thông thường (THỨC ĂN )" at bounding box center [940, 251] width 682 height 15
click at [126, 26] on span "SỬA ĐƠN HÀNG" at bounding box center [100, 23] width 93 height 11
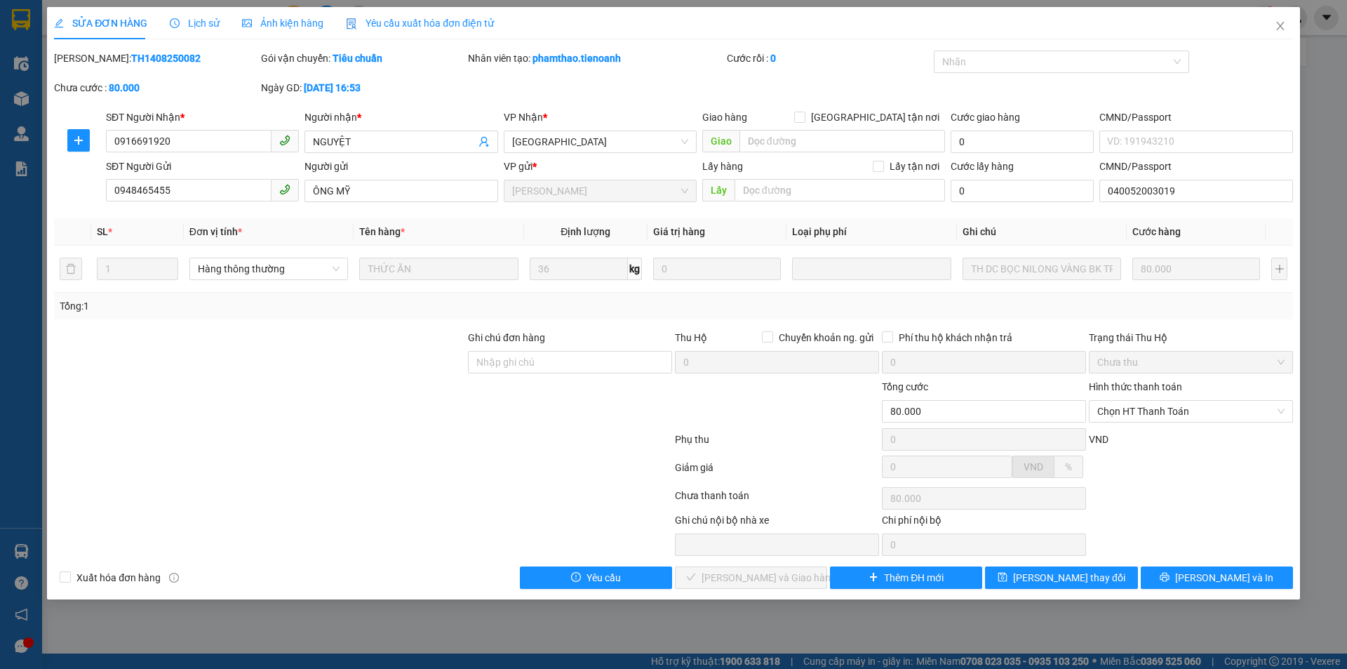
click at [339, 478] on div at bounding box center [363, 470] width 621 height 28
click at [1279, 29] on icon "close" at bounding box center [1280, 25] width 11 height 11
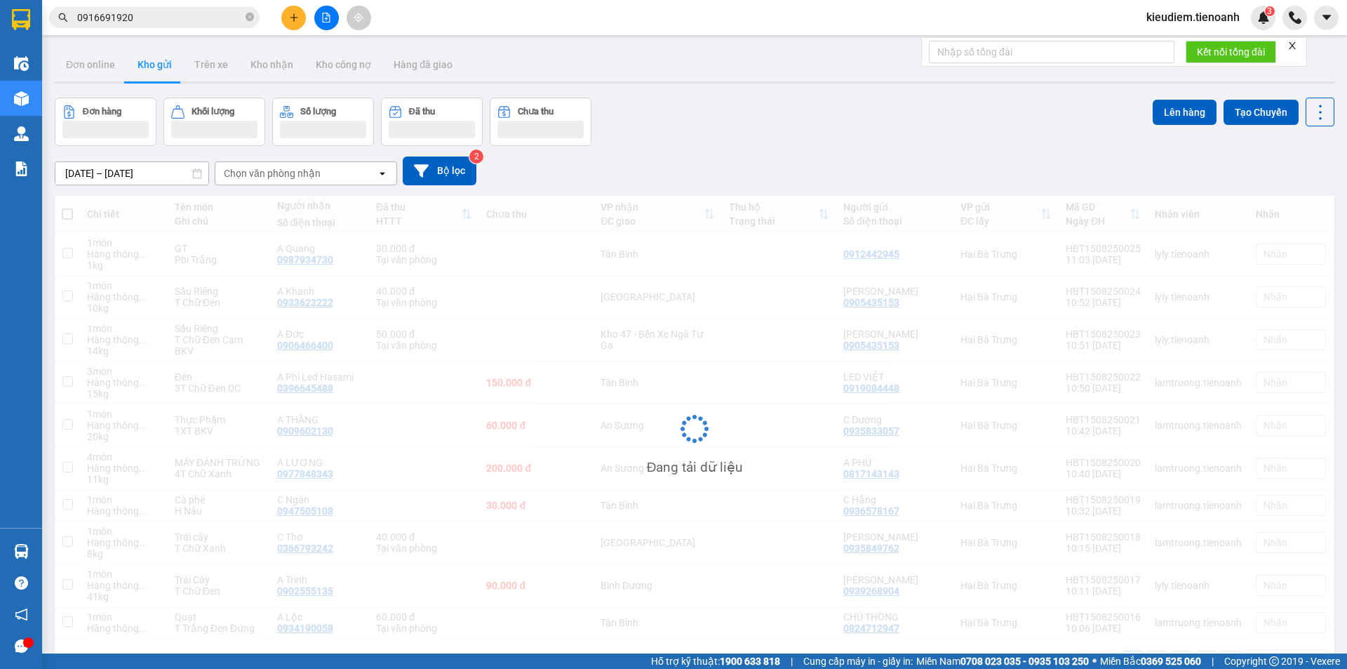
click at [134, 14] on input "0916691920" at bounding box center [160, 17] width 166 height 15
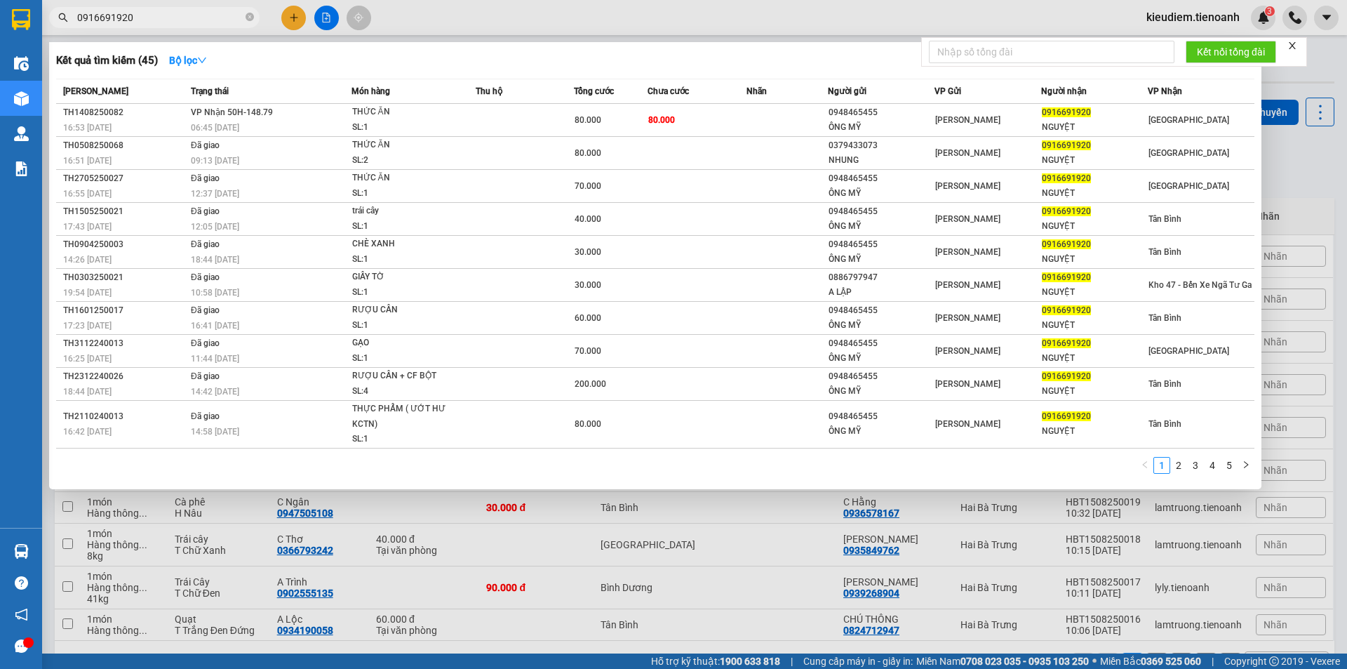
click at [134, 14] on input "0916691920" at bounding box center [160, 17] width 166 height 15
paste input "63850947"
type input "0963850947"
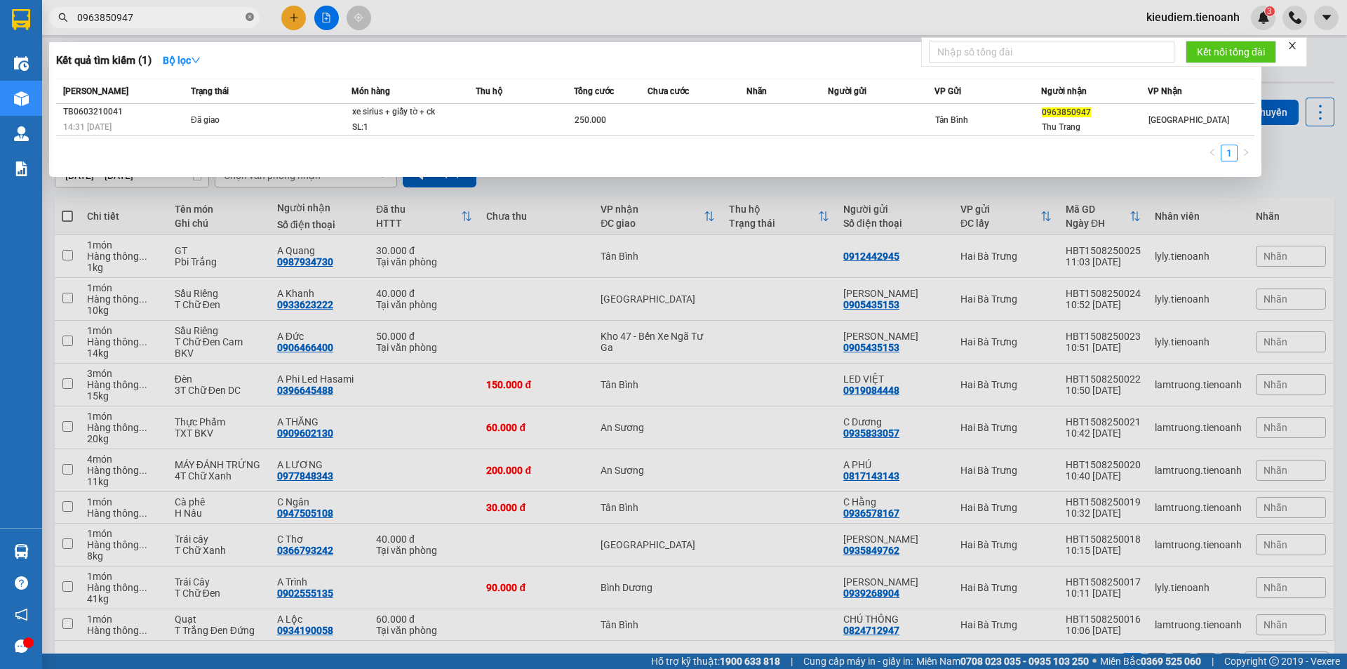
click at [250, 18] on icon "close-circle" at bounding box center [250, 17] width 8 height 8
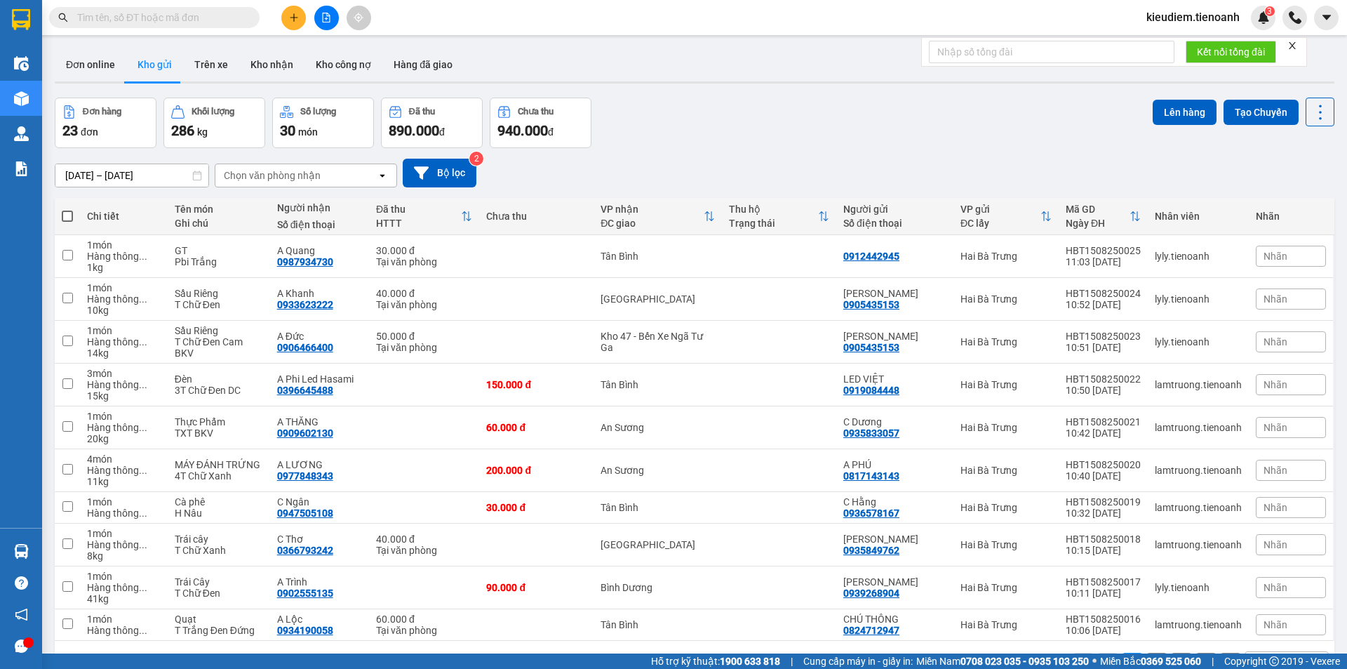
click at [217, 17] on input "text" at bounding box center [160, 17] width 166 height 15
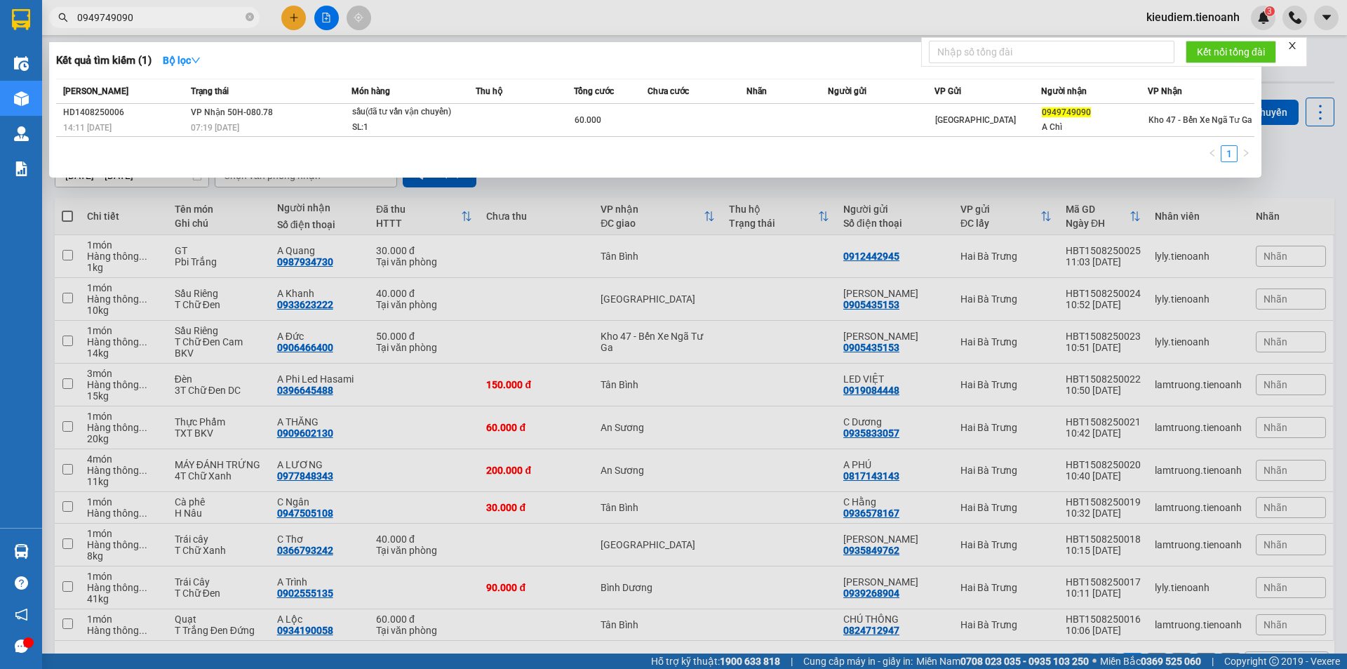
type input "0949749090"
click at [253, 21] on icon "close-circle" at bounding box center [250, 17] width 8 height 8
